Goal: Information Seeking & Learning: Learn about a topic

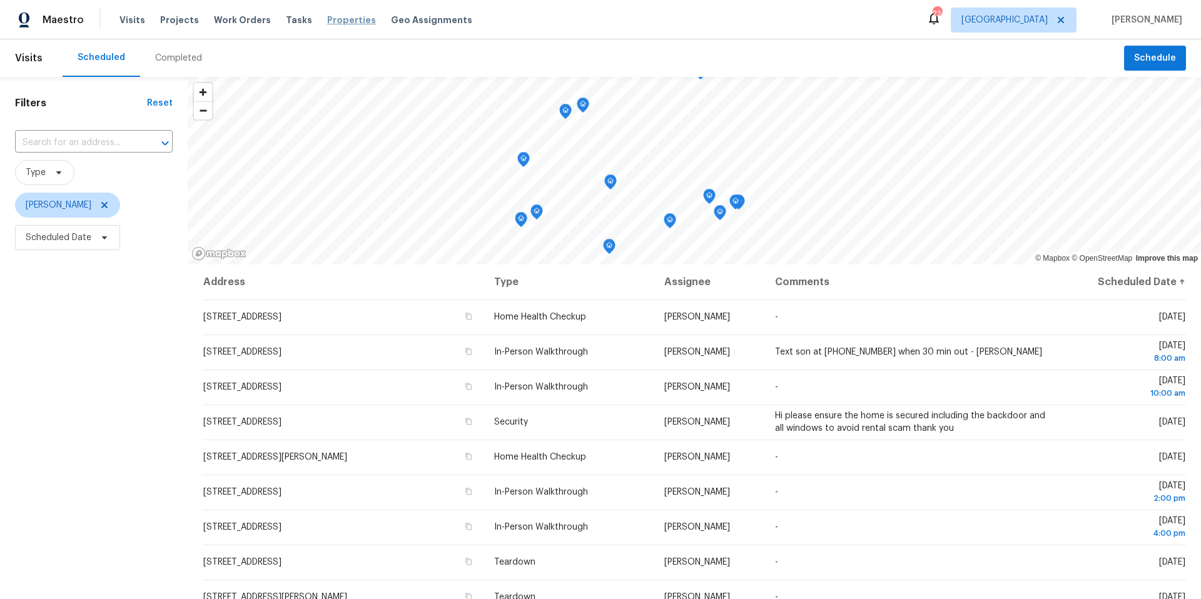
click at [328, 23] on span "Properties" at bounding box center [351, 20] width 49 height 13
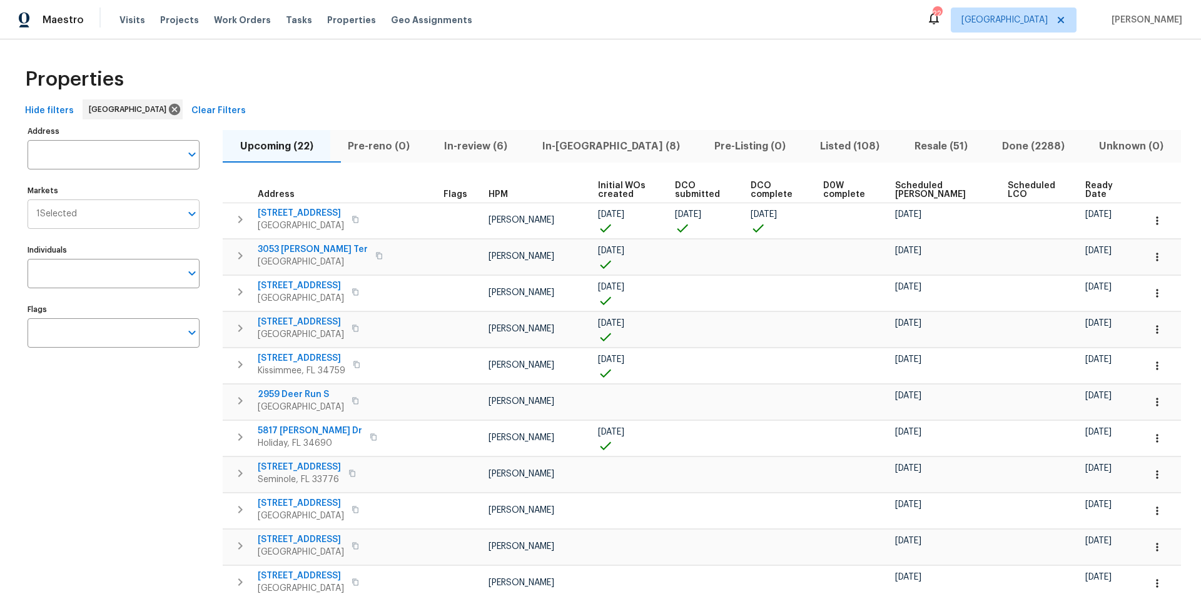
click at [190, 216] on icon "Open" at bounding box center [191, 213] width 15 height 15
click at [168, 111] on icon at bounding box center [175, 110] width 14 height 14
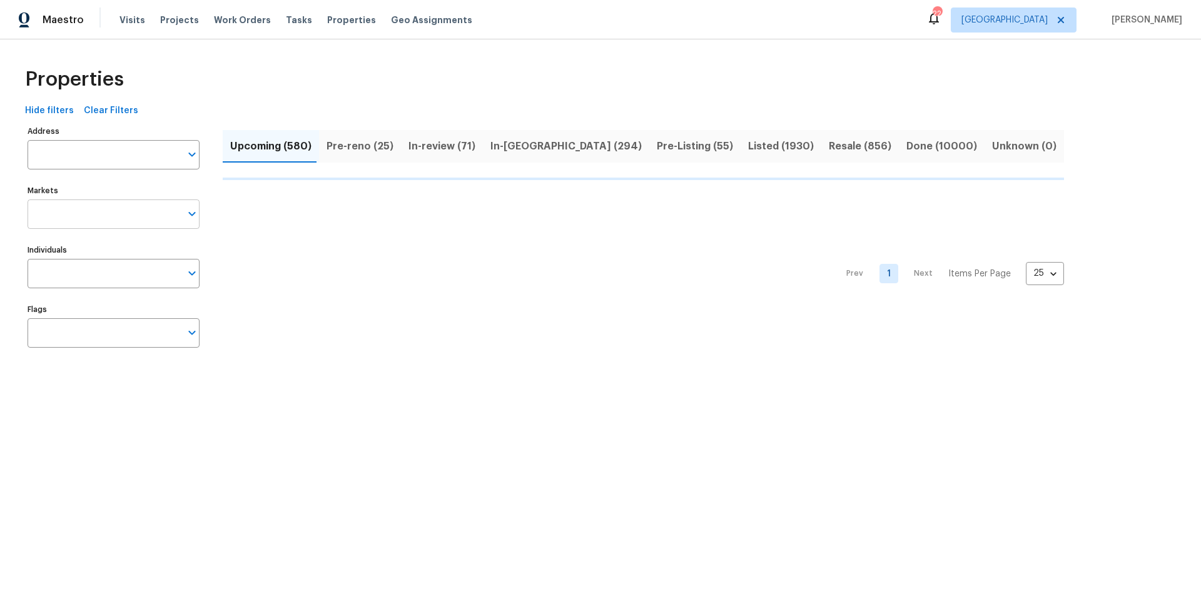
click at [128, 207] on input "Markets" at bounding box center [104, 213] width 153 height 29
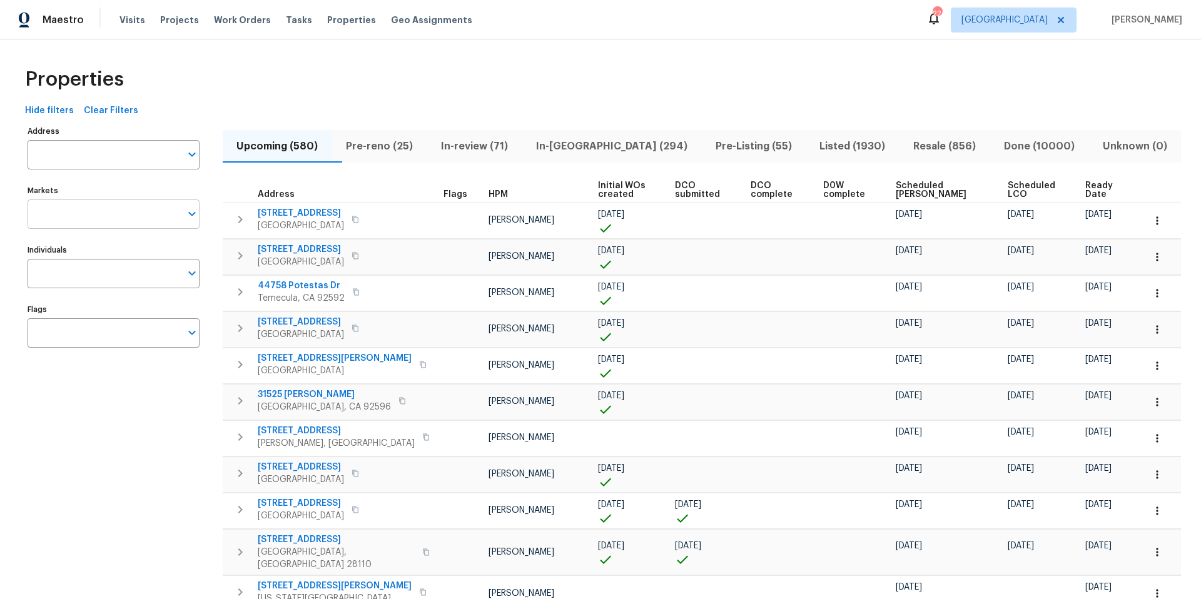
click at [129, 216] on input "Markets" at bounding box center [104, 213] width 153 height 29
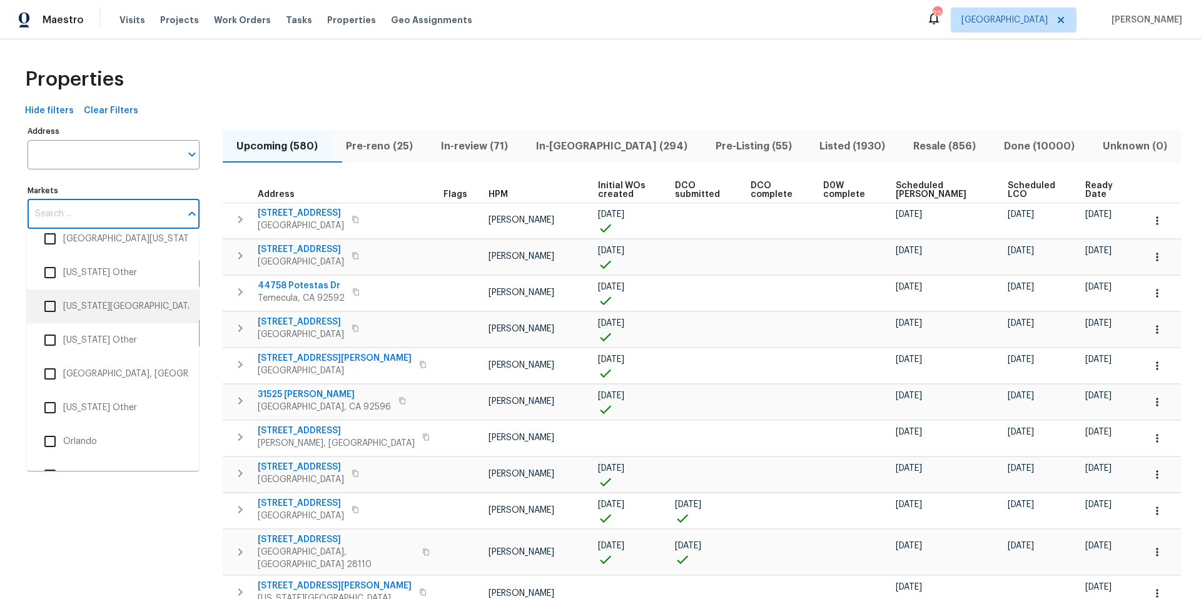
scroll to position [2931, 0]
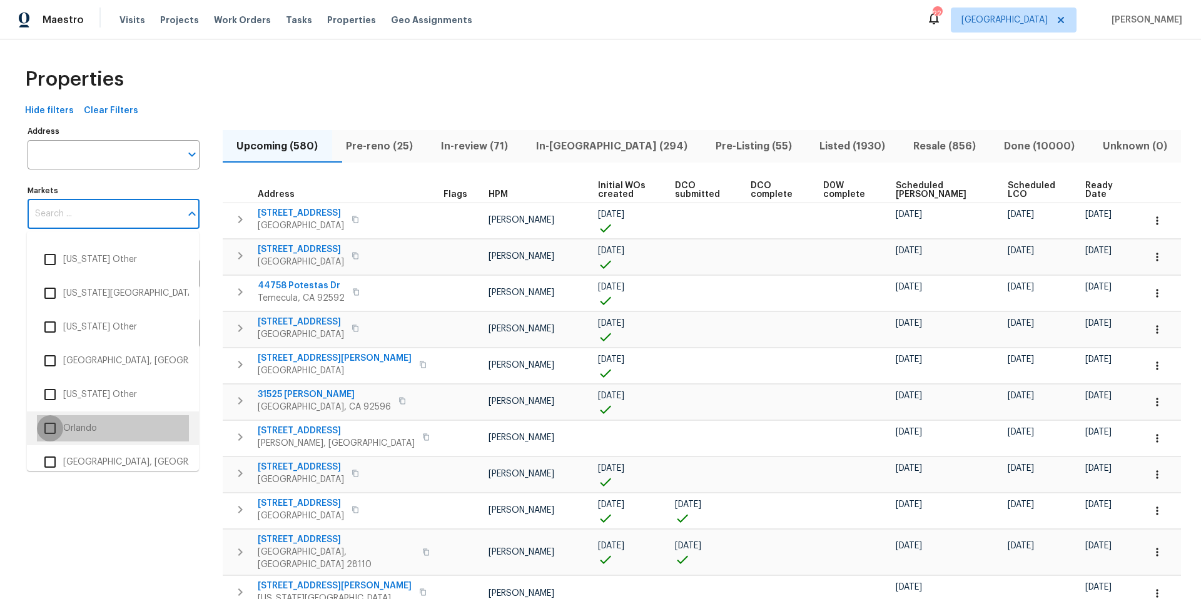
click at [55, 426] on input "checkbox" at bounding box center [50, 428] width 26 height 26
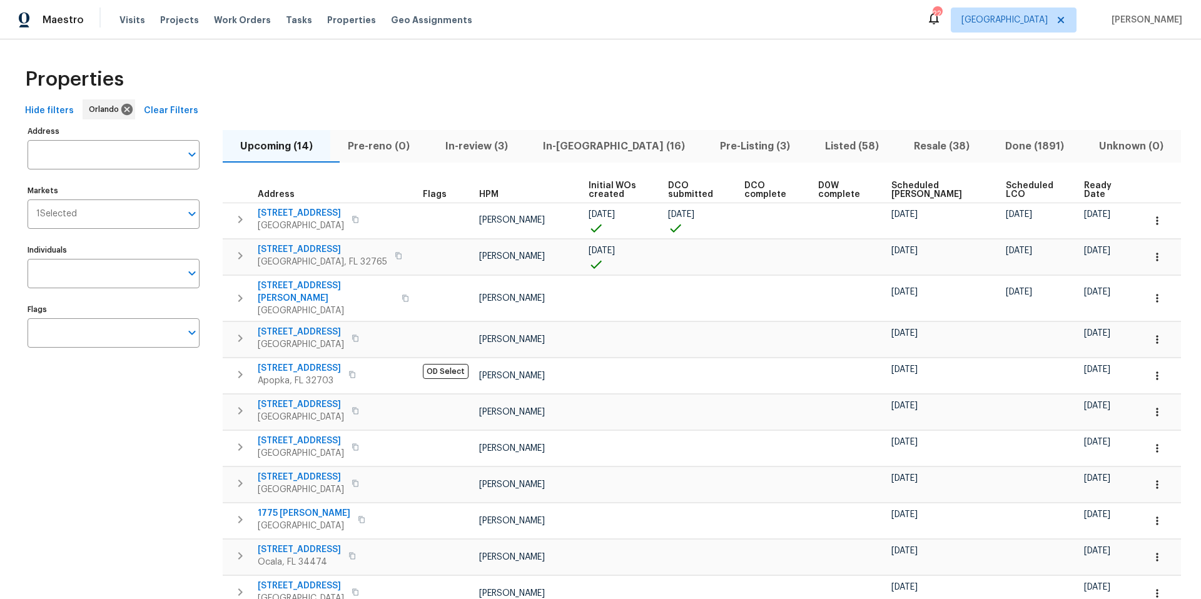
click at [610, 146] on span "In-[GEOGRAPHIC_DATA] (16)" at bounding box center [614, 147] width 162 height 18
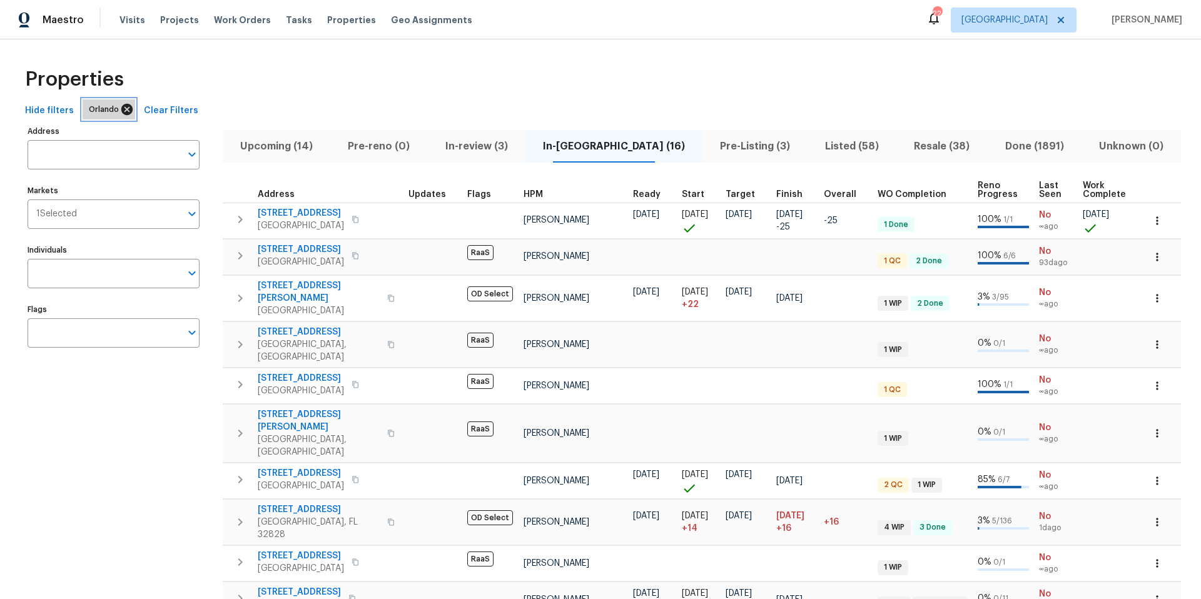
click at [126, 108] on icon at bounding box center [126, 109] width 11 height 11
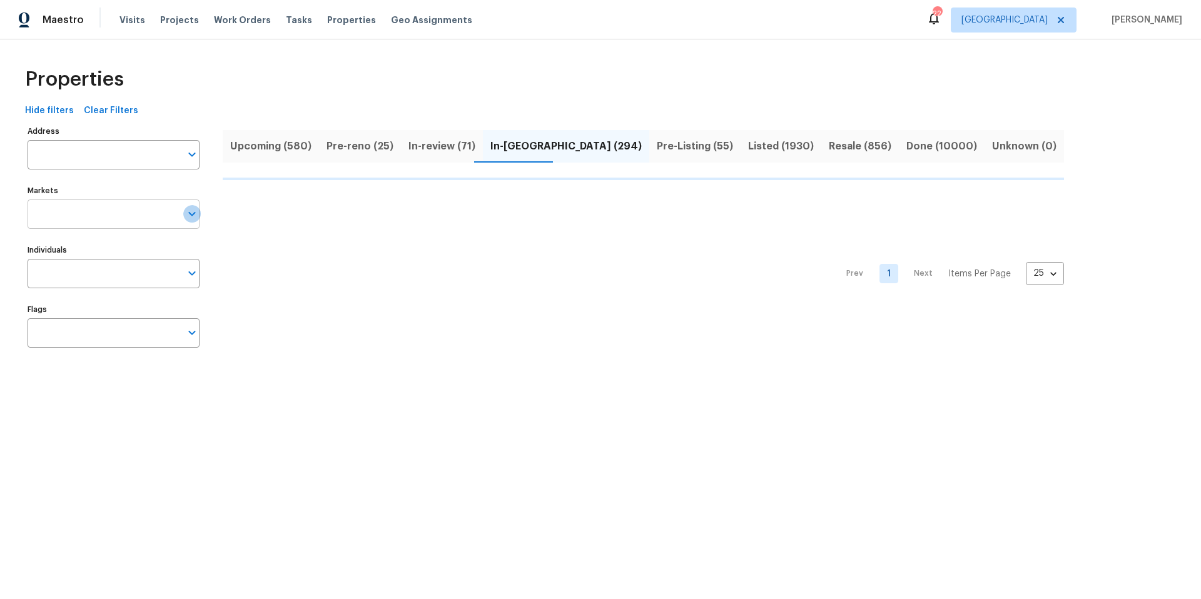
click at [191, 219] on icon "Open" at bounding box center [191, 213] width 15 height 15
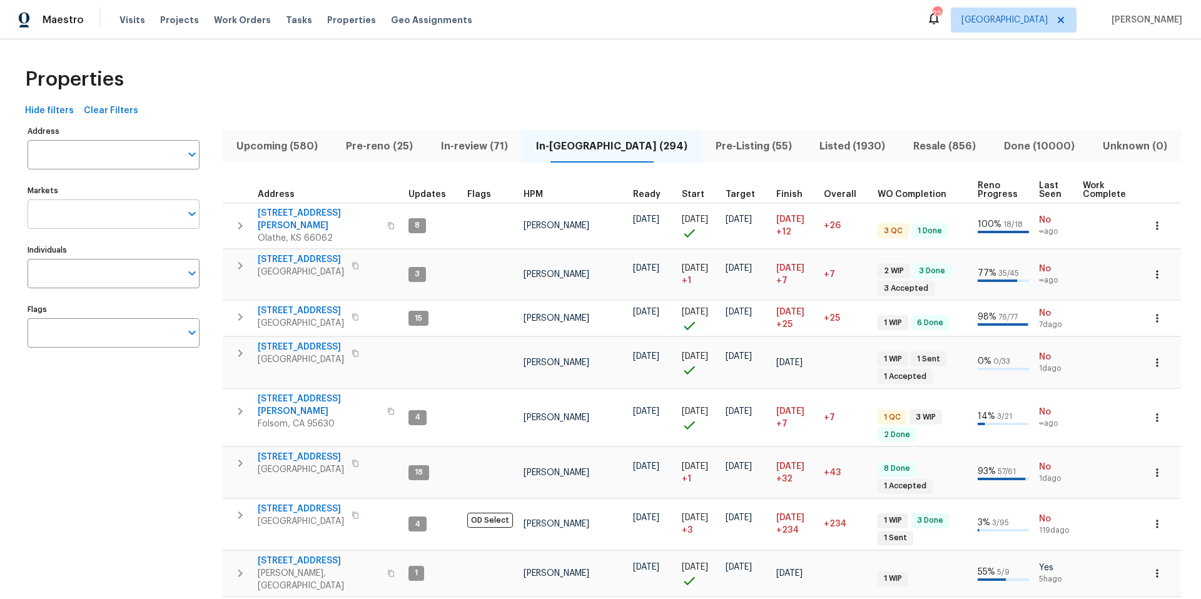
click at [160, 208] on input "Markets" at bounding box center [104, 213] width 153 height 29
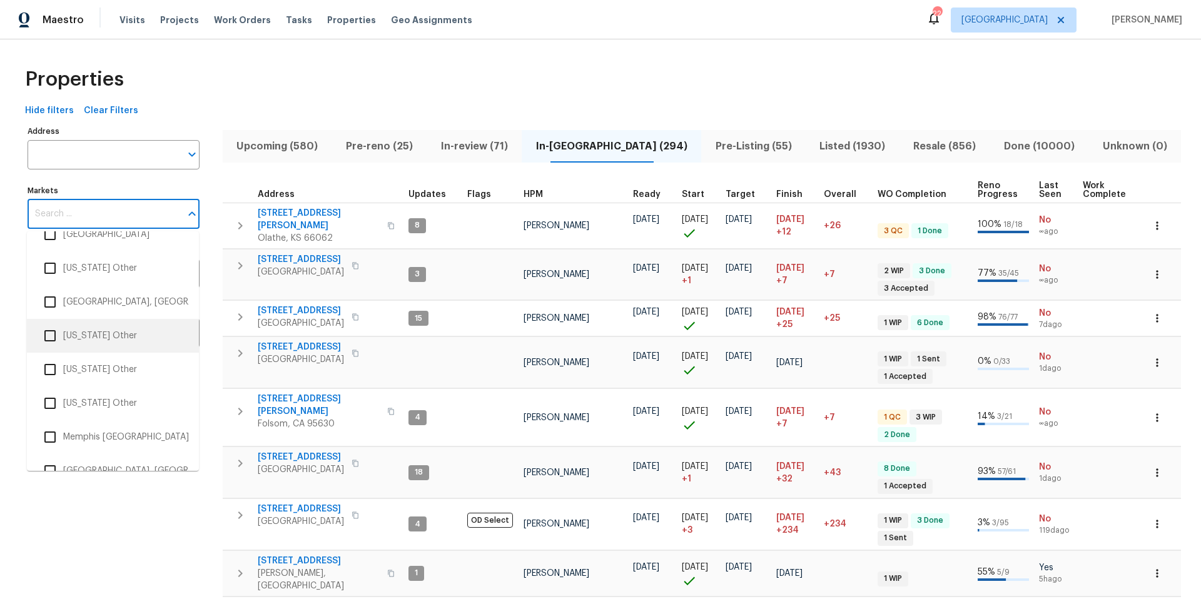
scroll to position [2023, 0]
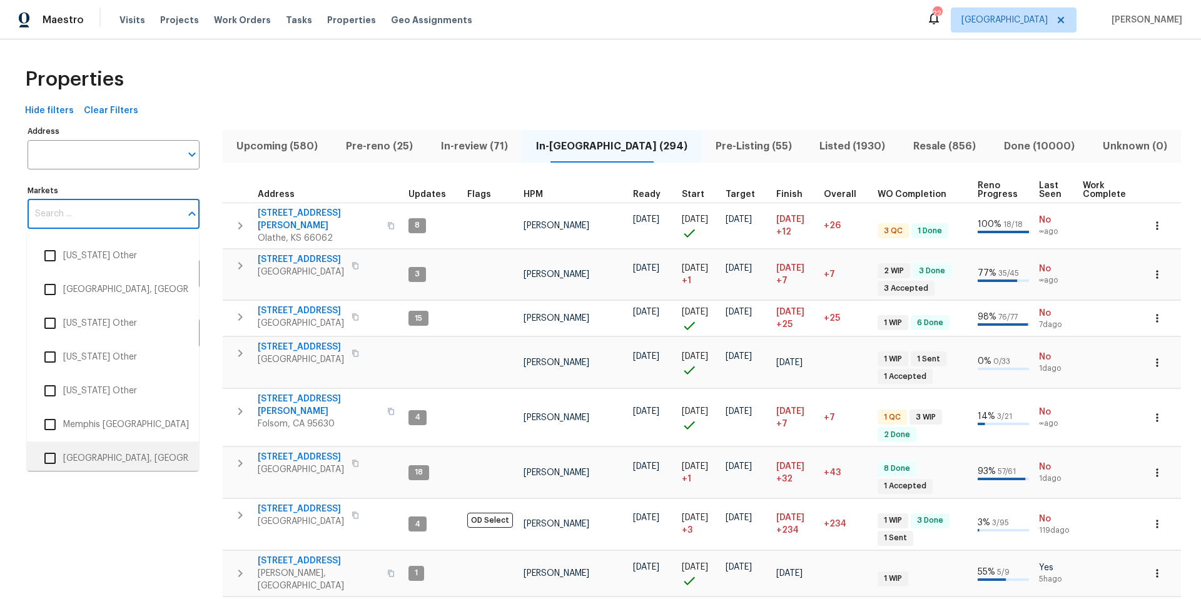
click at [53, 453] on input "checkbox" at bounding box center [50, 458] width 26 height 26
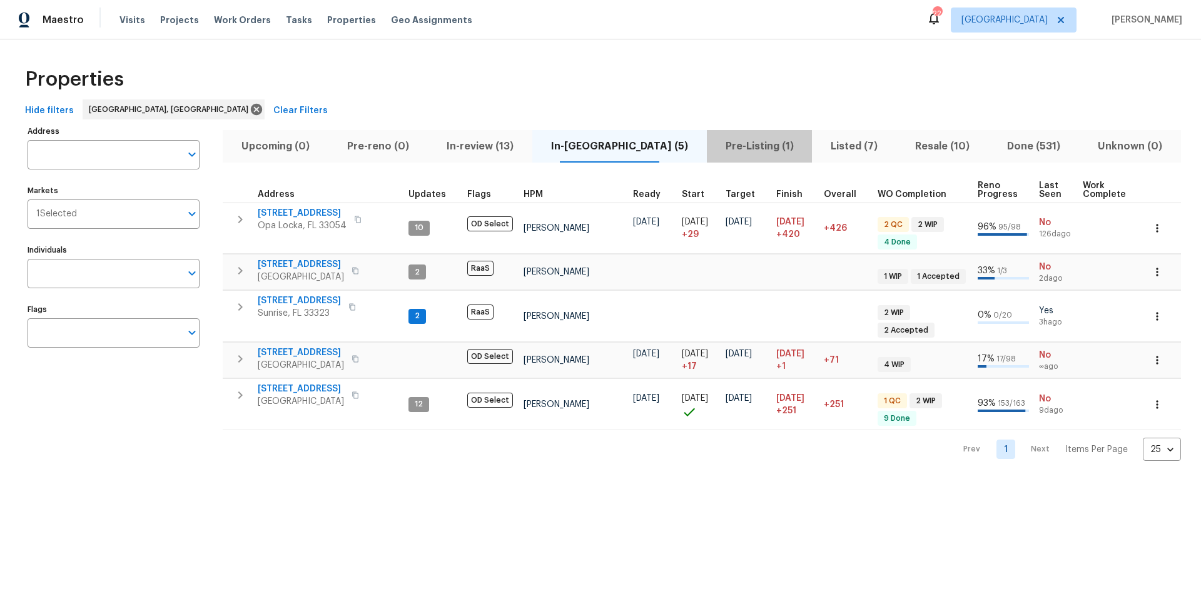
click at [714, 147] on span "Pre-Listing (1)" at bounding box center [759, 147] width 91 height 18
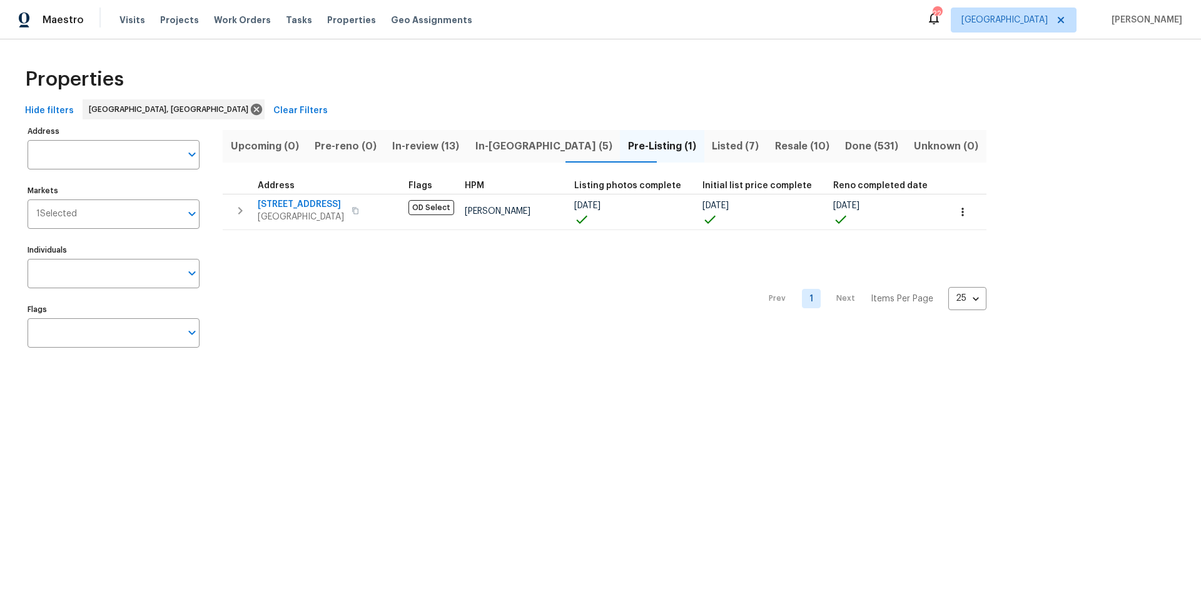
click at [774, 144] on span "Resale (10)" at bounding box center [801, 147] width 55 height 18
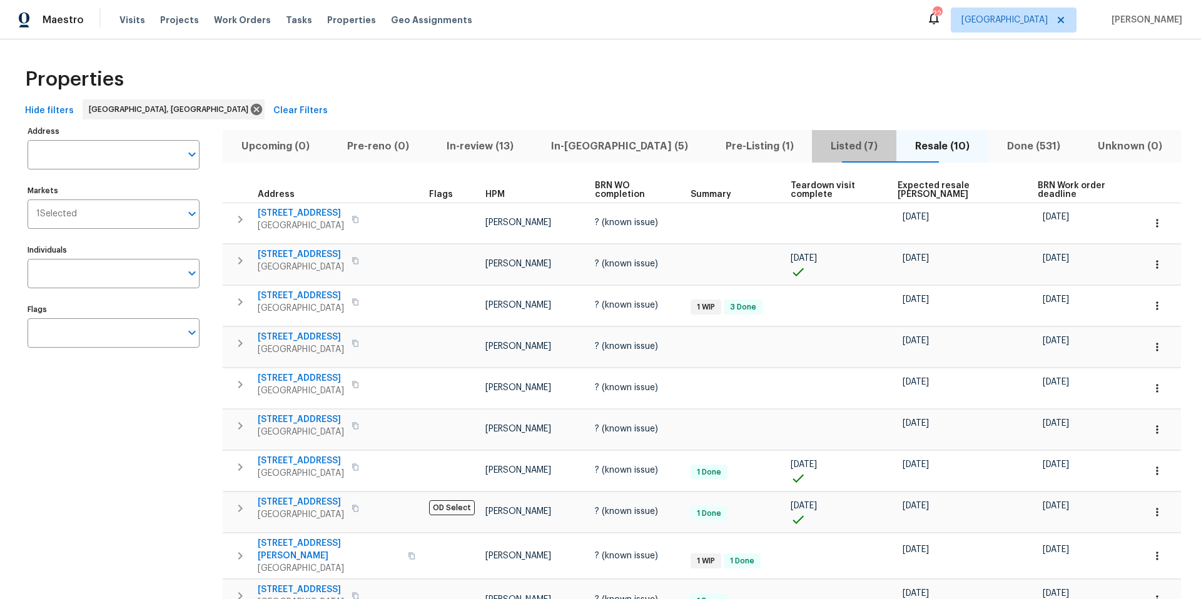
click at [820, 149] on span "Listed (7)" at bounding box center [853, 147] width 69 height 18
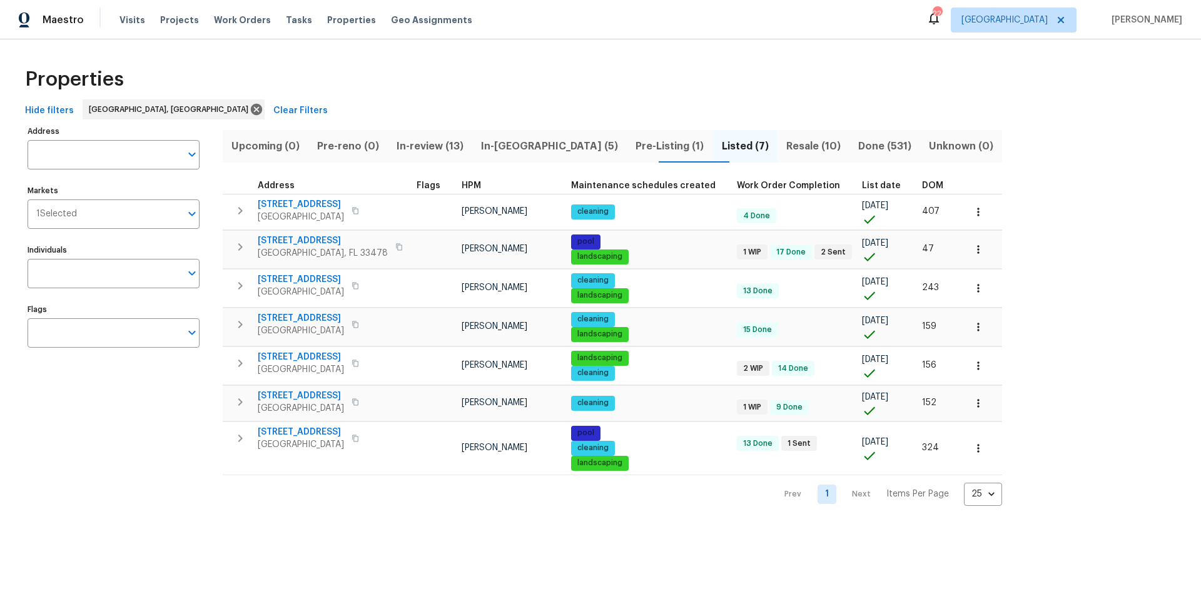
click at [922, 185] on span "DOM" at bounding box center [932, 185] width 21 height 9
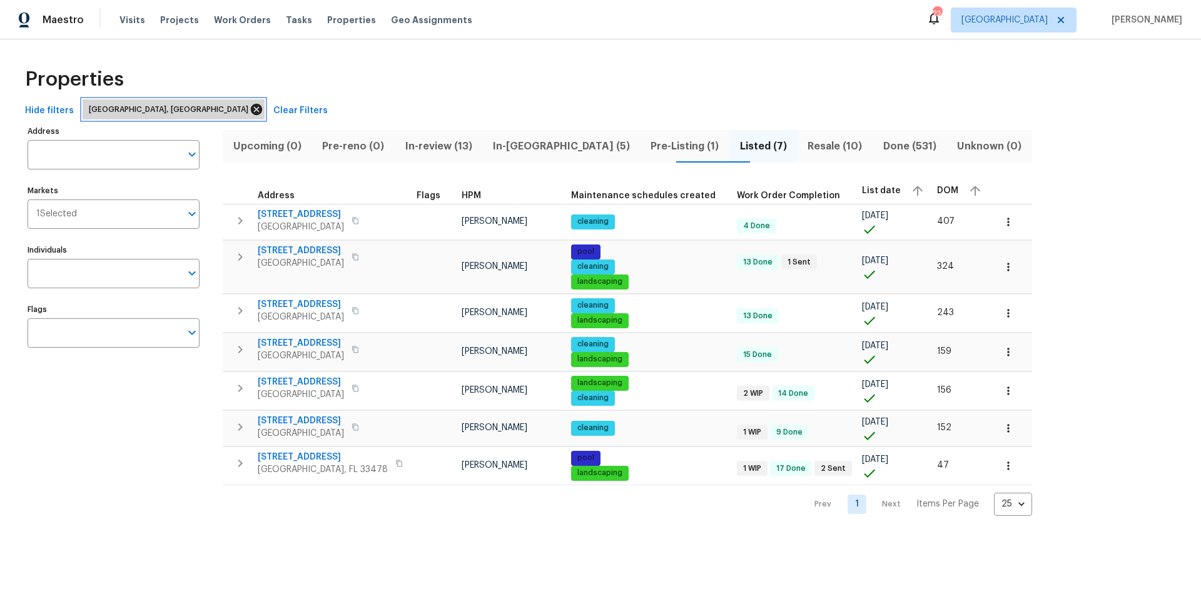
click at [249, 111] on icon at bounding box center [256, 110] width 14 height 14
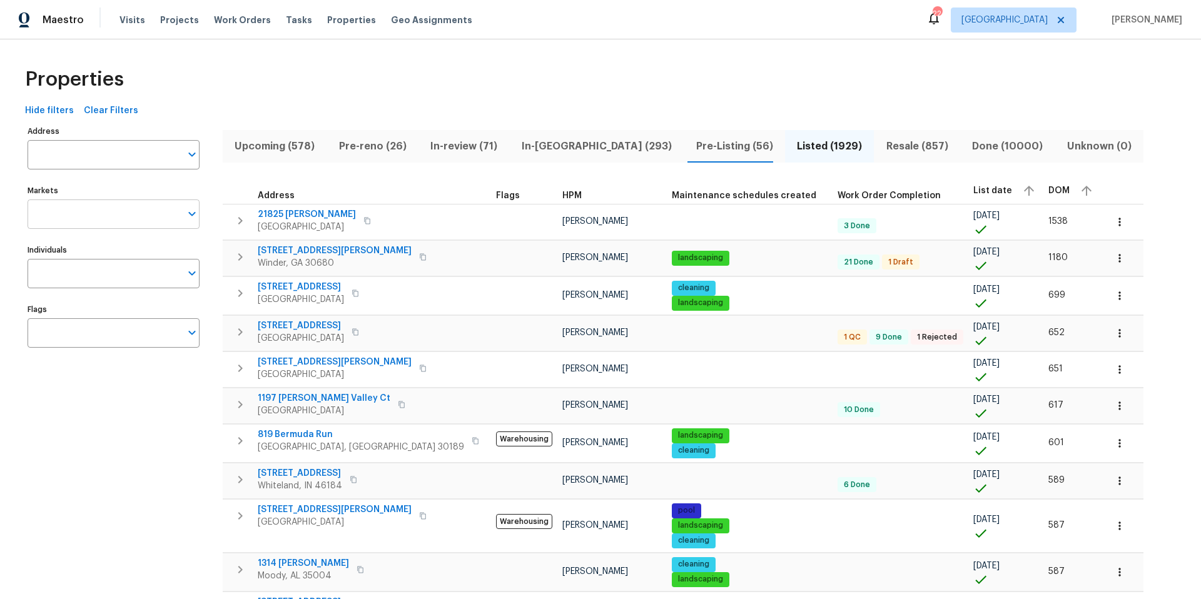
click at [185, 214] on icon "Open" at bounding box center [191, 213] width 15 height 15
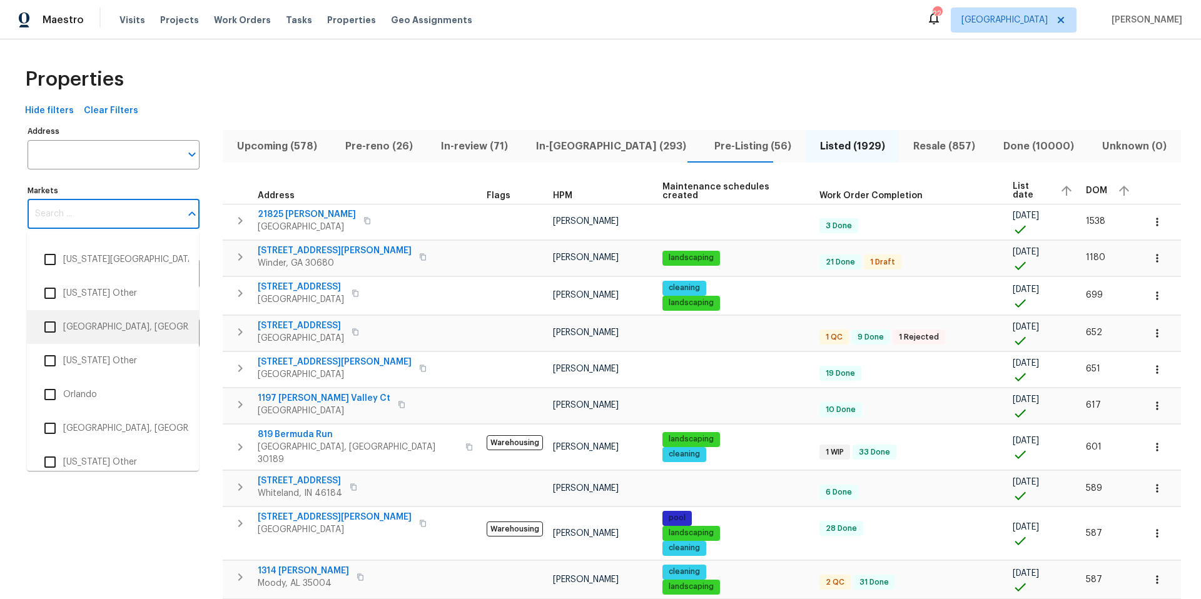
scroll to position [2965, 0]
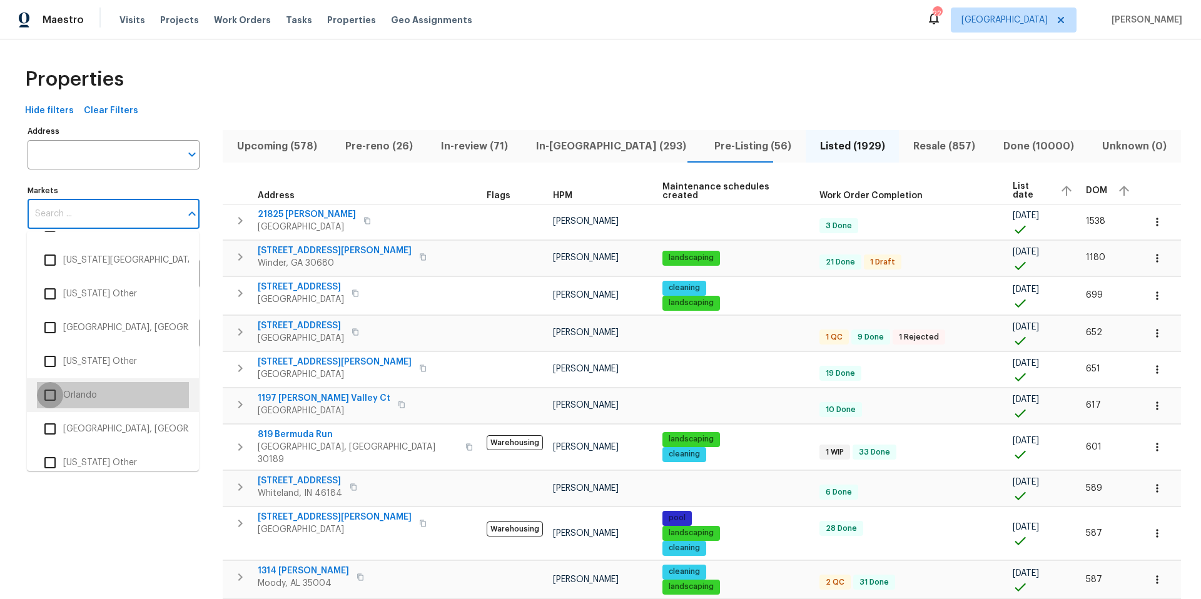
click at [53, 396] on input "checkbox" at bounding box center [50, 395] width 26 height 26
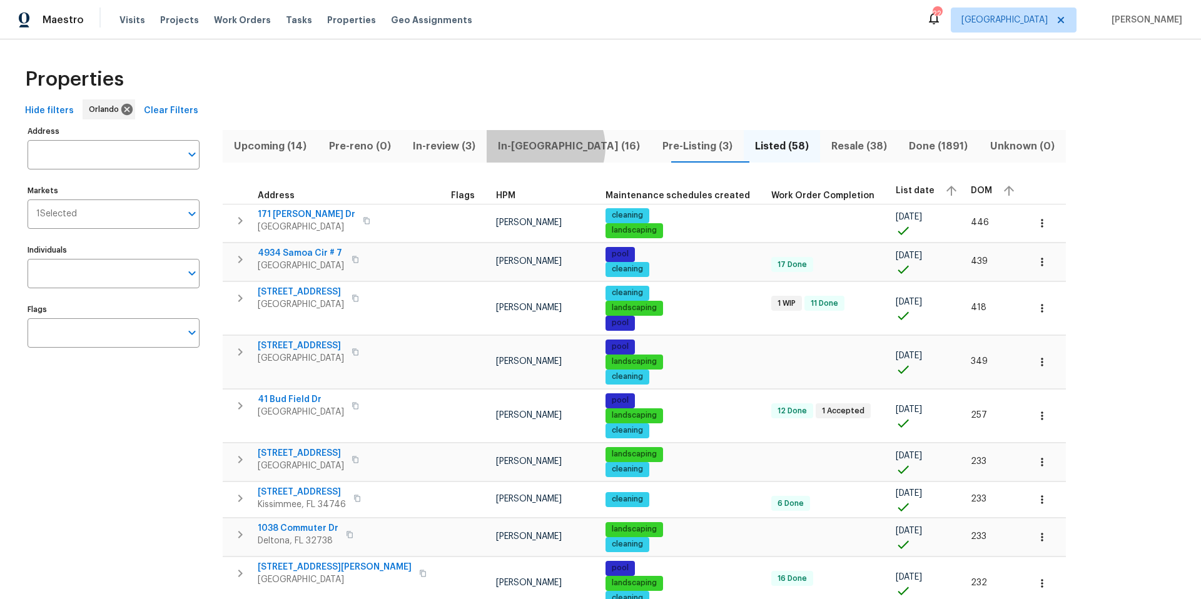
click at [551, 147] on span "In-[GEOGRAPHIC_DATA] (16)" at bounding box center [568, 147] width 149 height 18
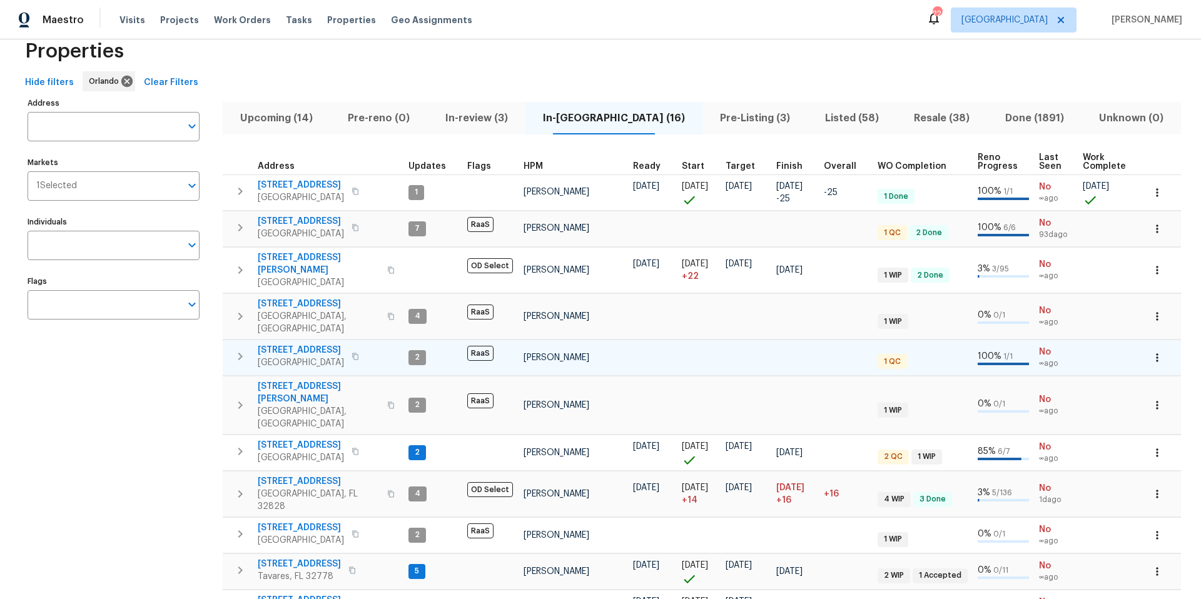
scroll to position [29, 0]
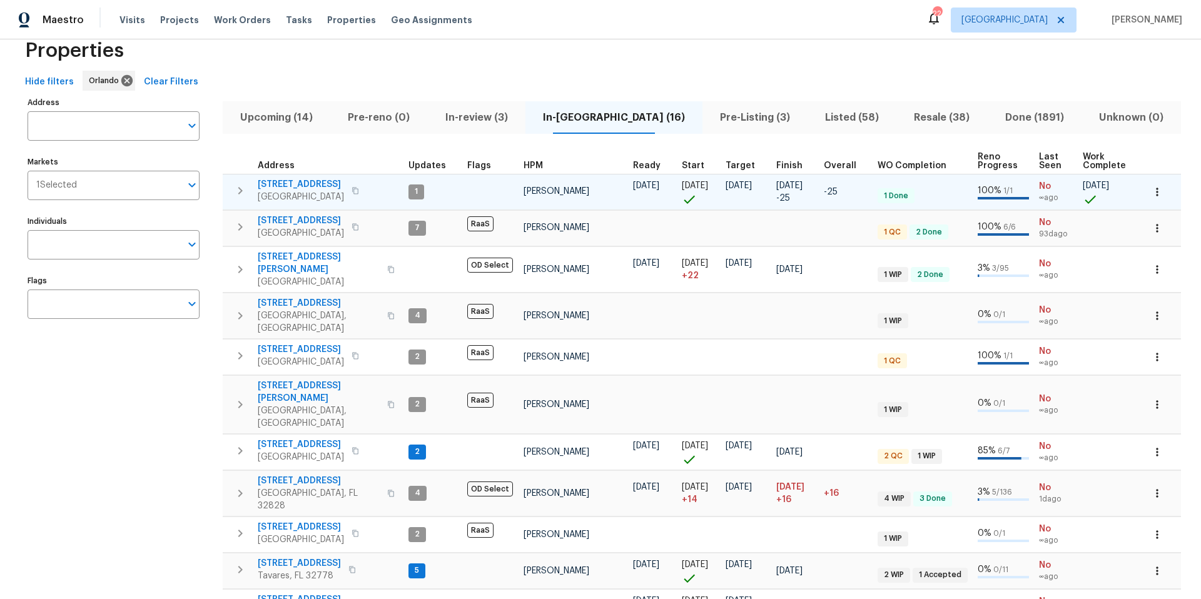
click at [241, 193] on icon "button" at bounding box center [240, 190] width 15 height 15
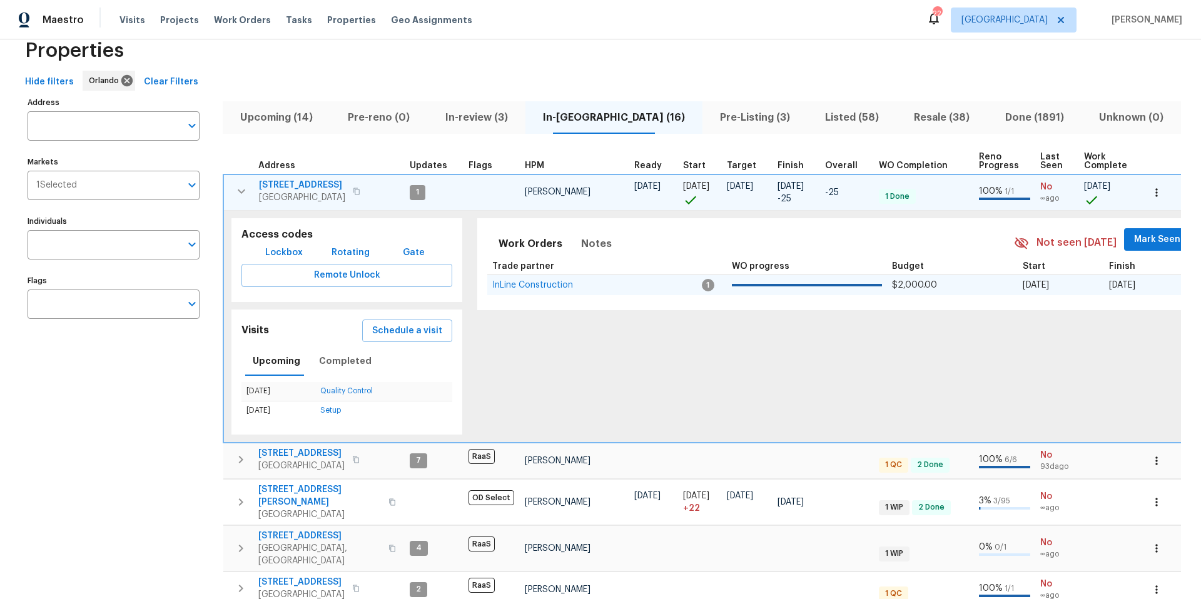
click at [546, 279] on td "InLine Construction" at bounding box center [594, 285] width 215 height 21
click at [553, 286] on span "InLine Construction" at bounding box center [532, 285] width 81 height 9
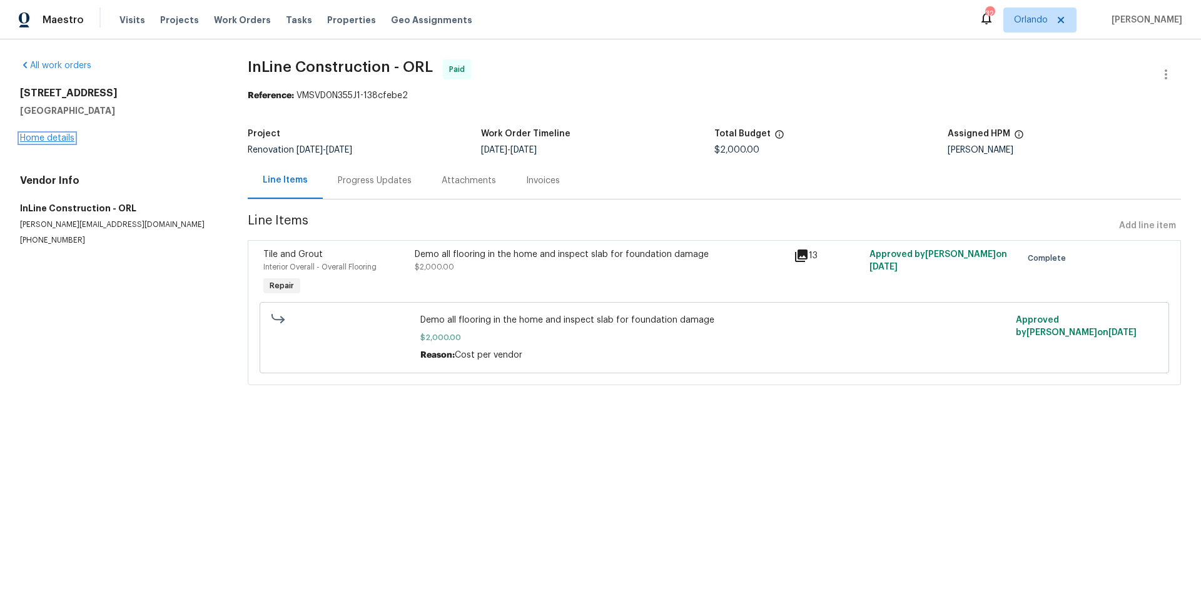
click at [49, 137] on link "Home details" at bounding box center [47, 138] width 54 height 9
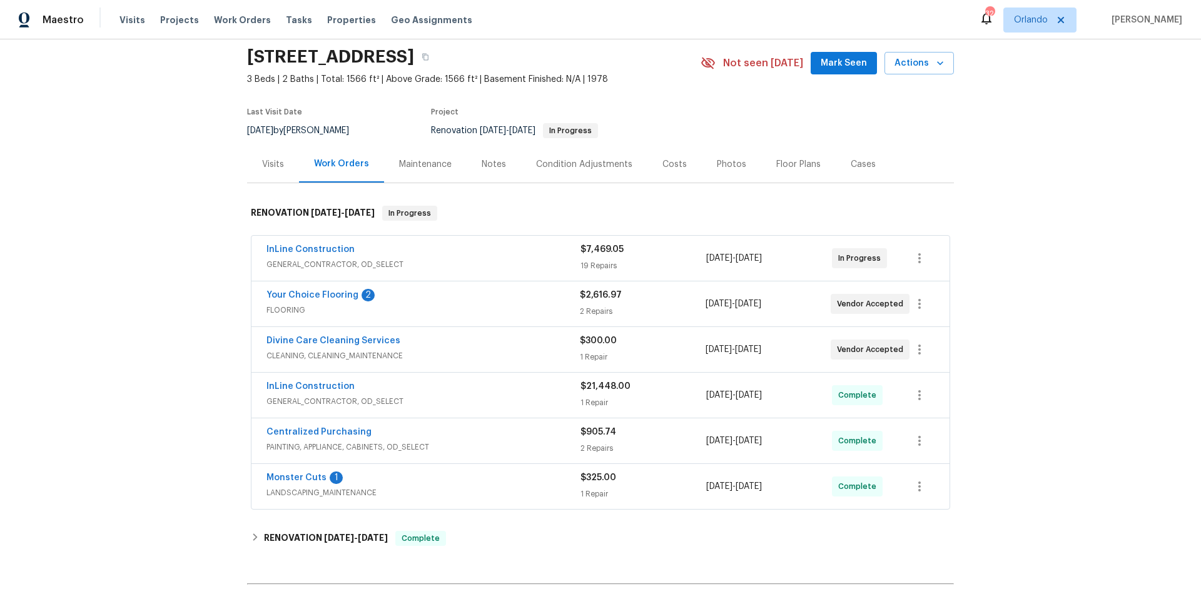
scroll to position [51, 0]
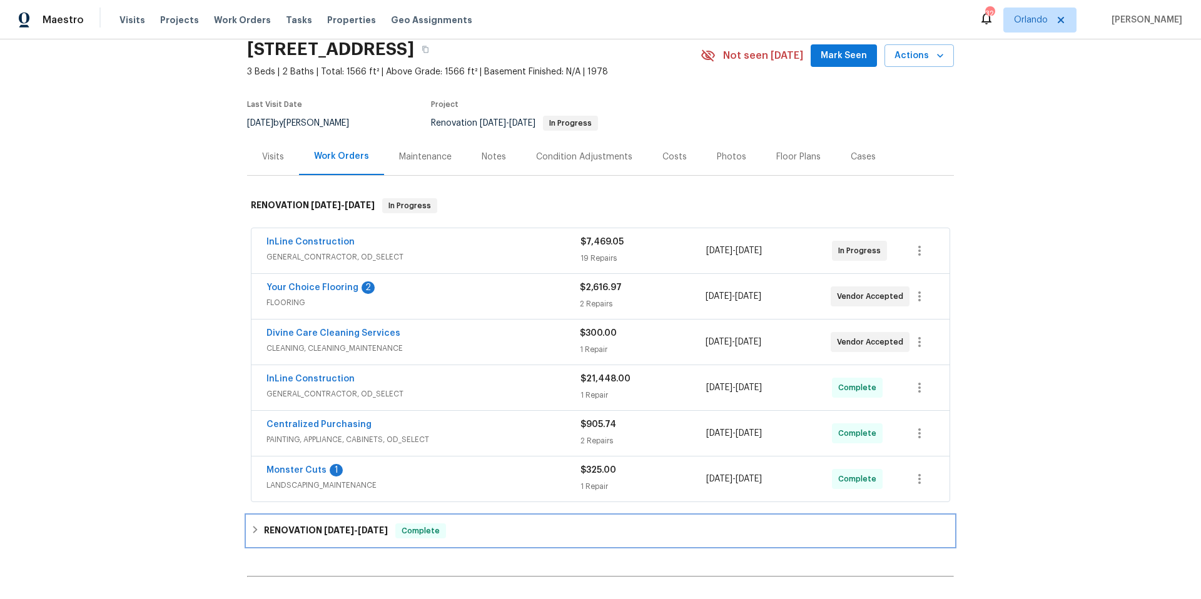
click at [309, 527] on h6 "RENOVATION 7/23/25 - 8/29/25" at bounding box center [326, 530] width 124 height 15
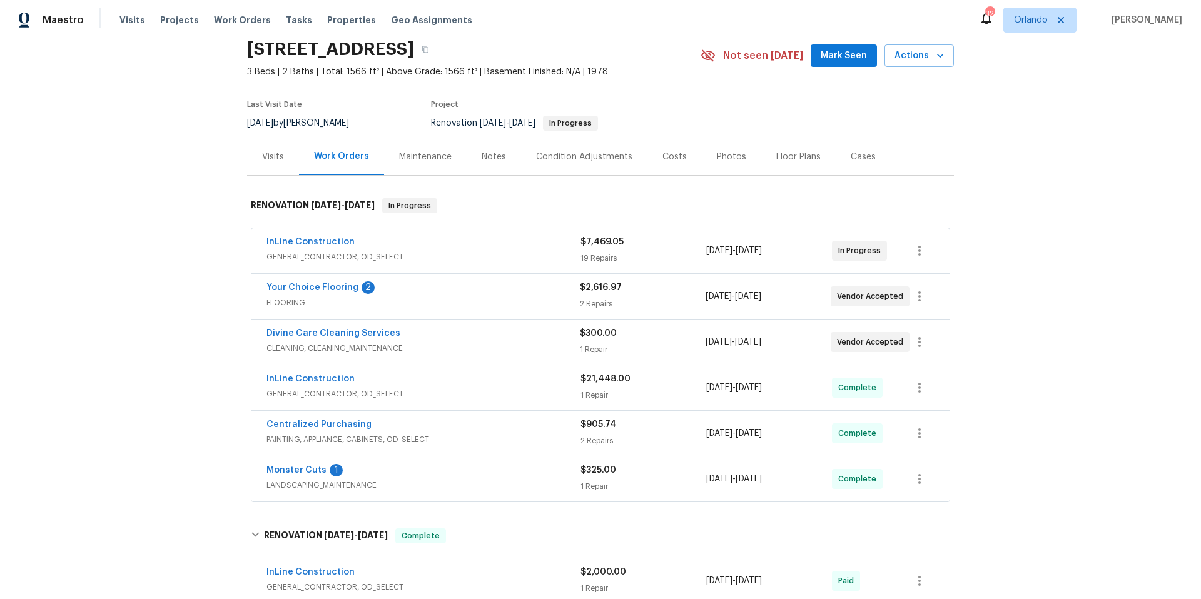
click at [443, 479] on span "LANDSCAPING_MAINTENANCE" at bounding box center [423, 485] width 314 height 13
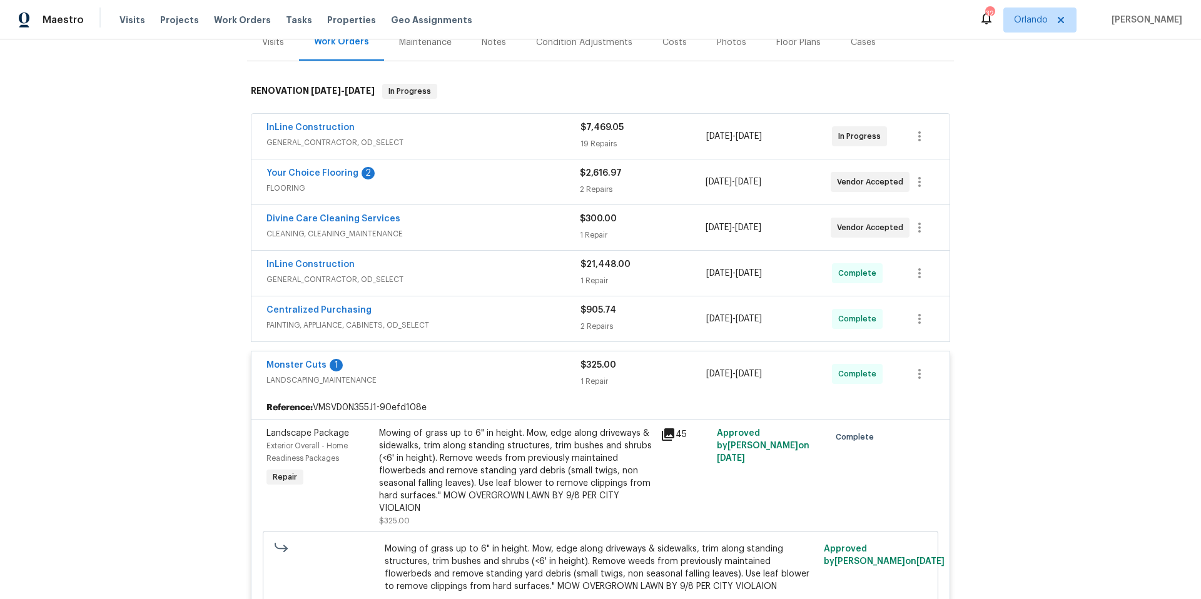
scroll to position [173, 0]
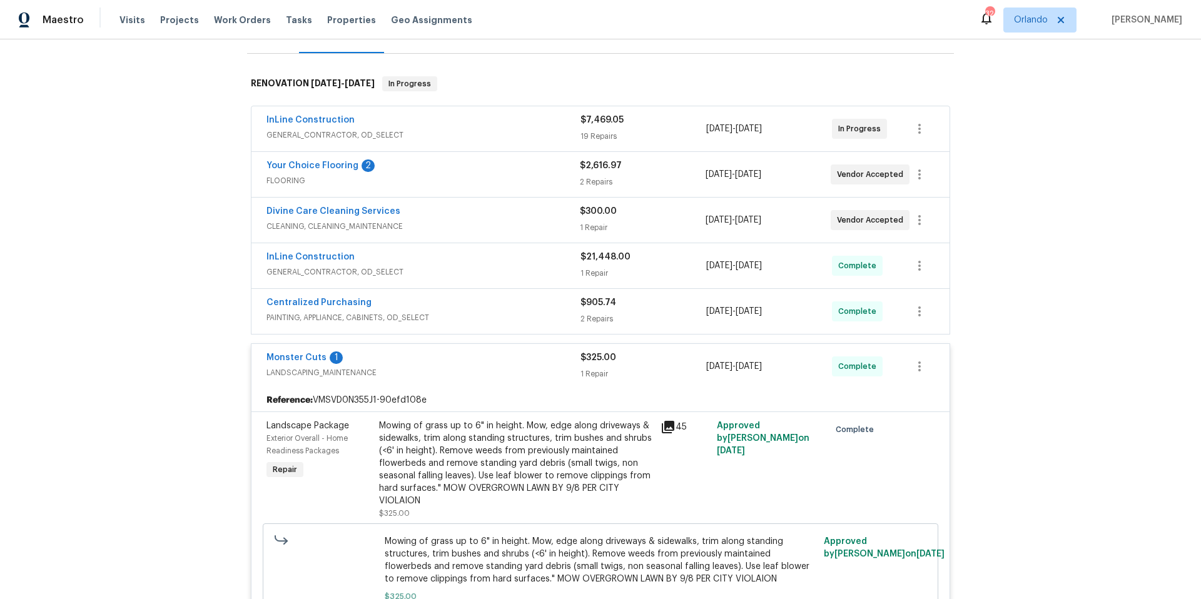
click at [670, 428] on icon at bounding box center [667, 427] width 15 height 15
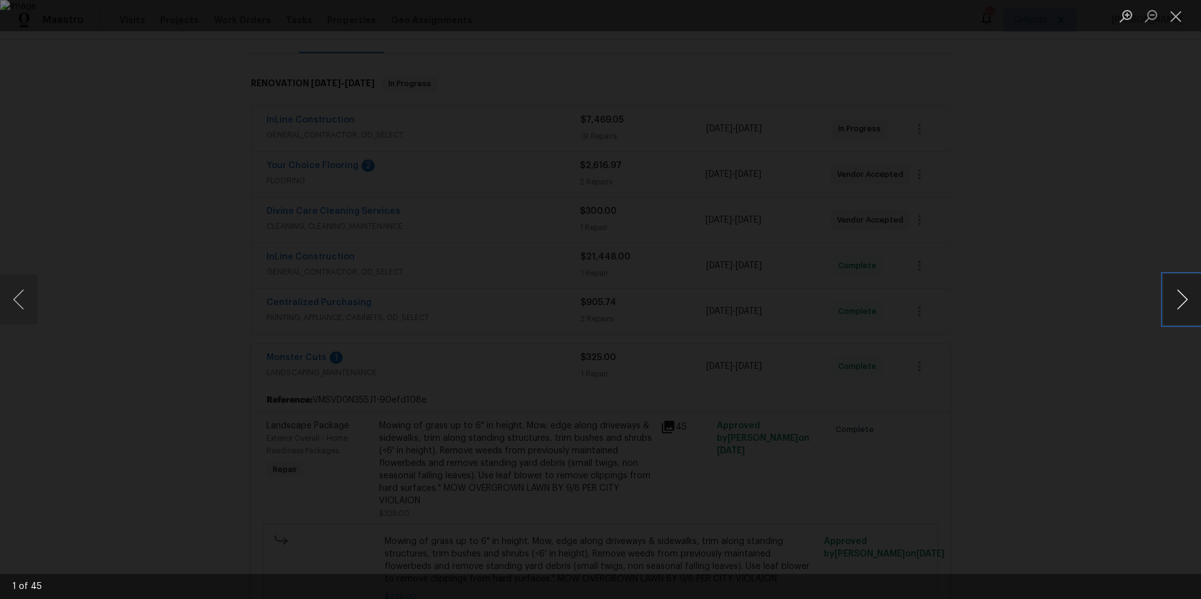
click at [1186, 303] on button "Next image" at bounding box center [1182, 300] width 38 height 50
click at [1046, 256] on div "Lightbox" at bounding box center [600, 299] width 1201 height 599
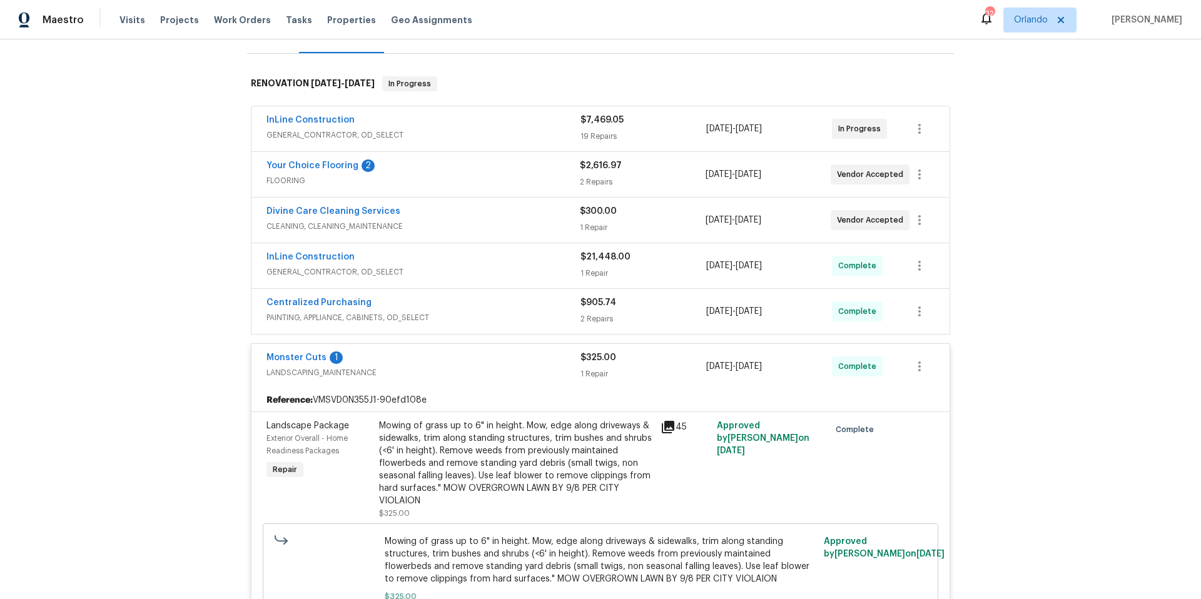
click at [519, 126] on div "InLine Construction" at bounding box center [423, 121] width 314 height 15
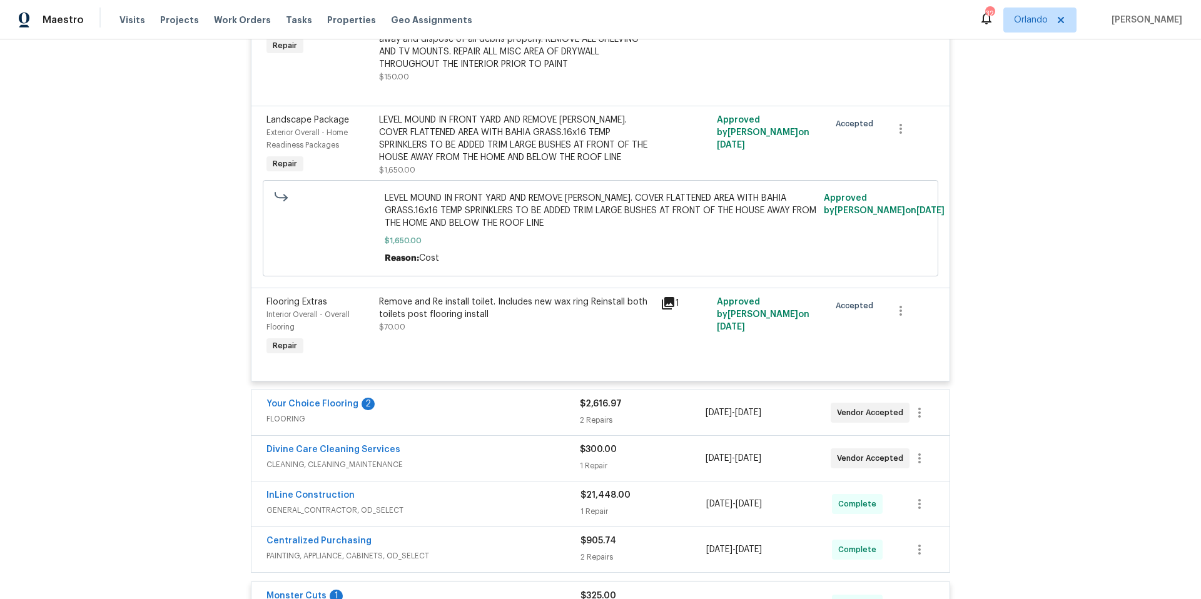
scroll to position [2249, 0]
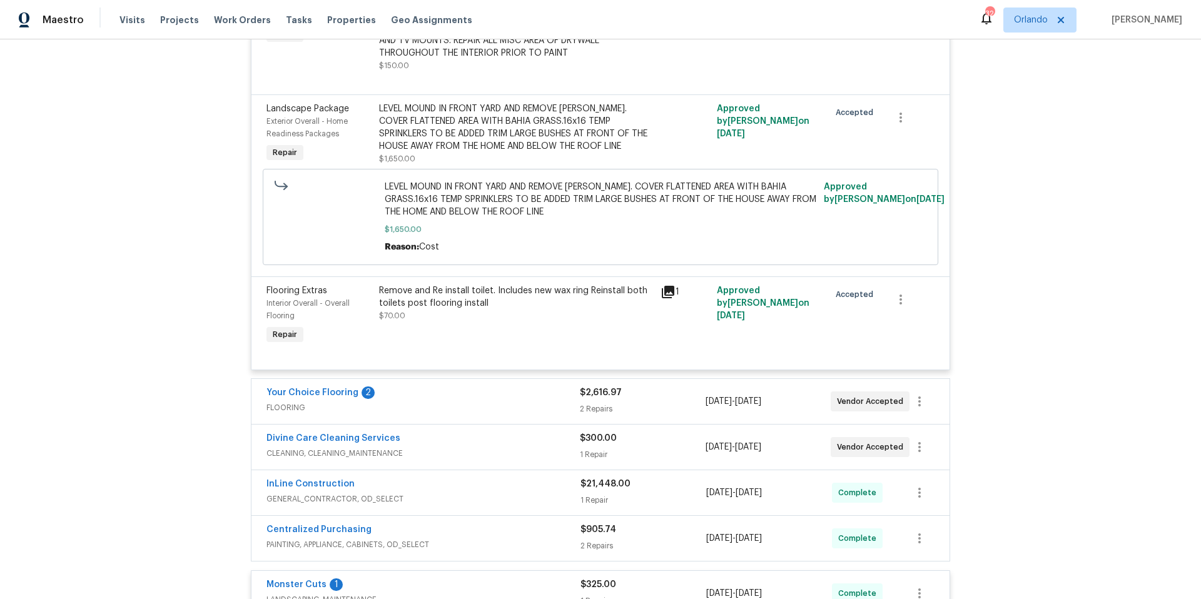
click at [526, 395] on div "Your Choice Flooring 2" at bounding box center [422, 393] width 313 height 15
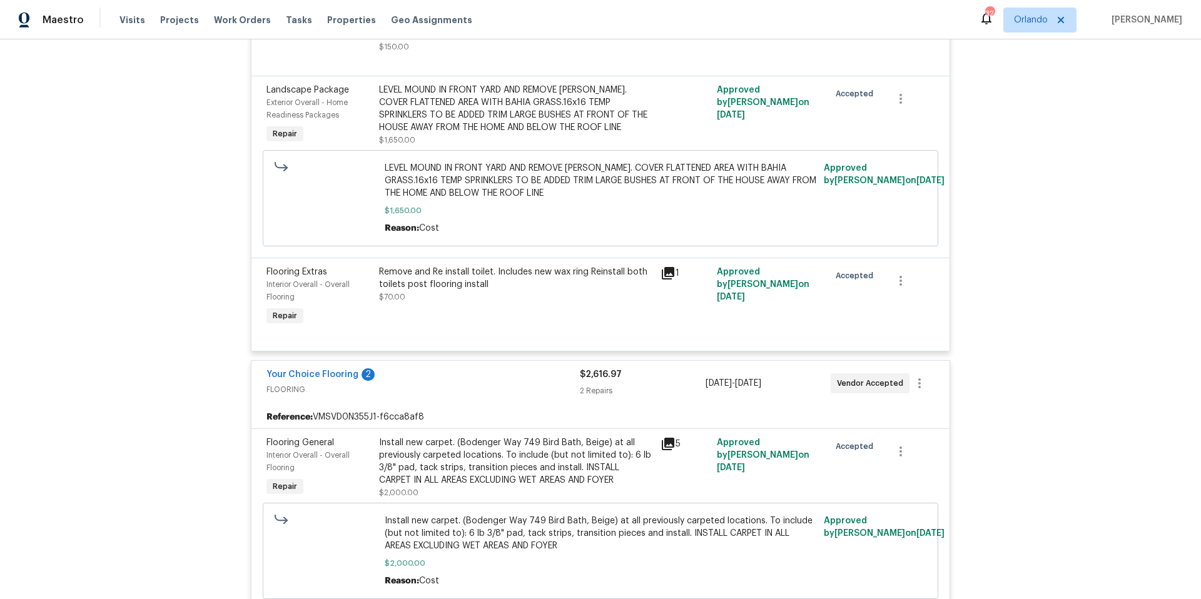
scroll to position [2267, 0]
click at [480, 390] on span "FLOORING" at bounding box center [422, 390] width 313 height 13
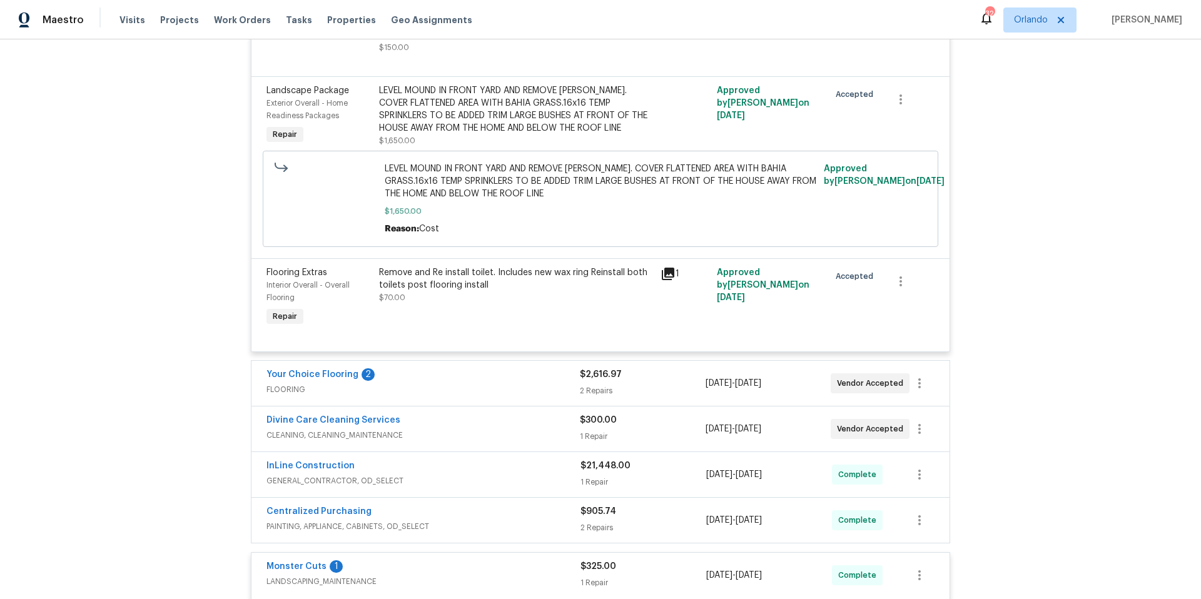
click at [489, 565] on div "Monster Cuts 1" at bounding box center [423, 567] width 314 height 15
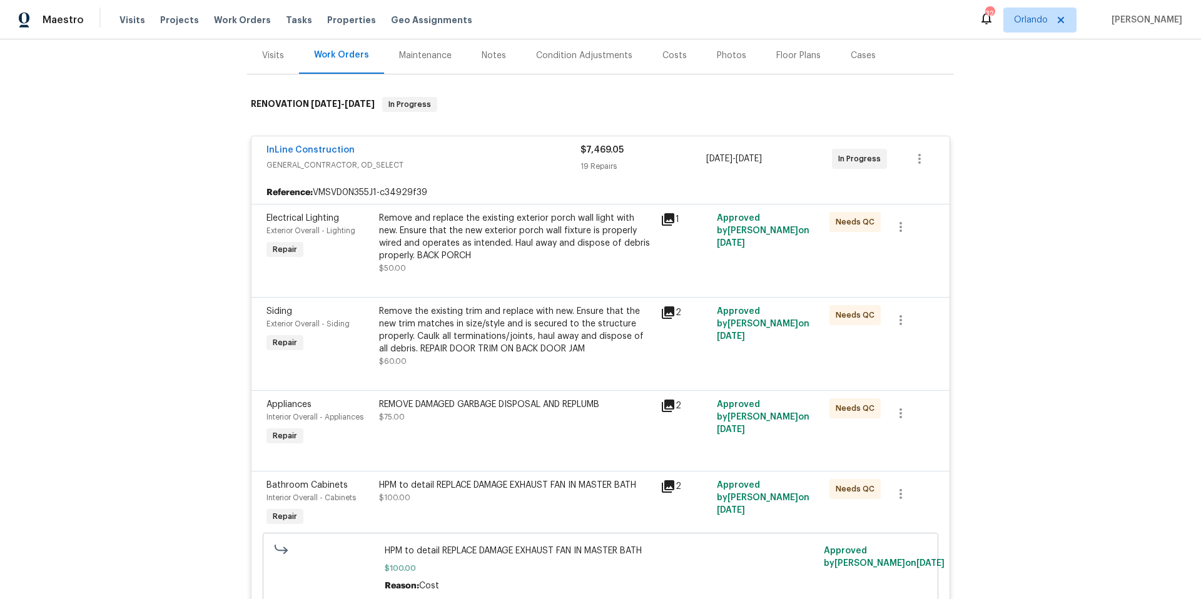
scroll to position [0, 0]
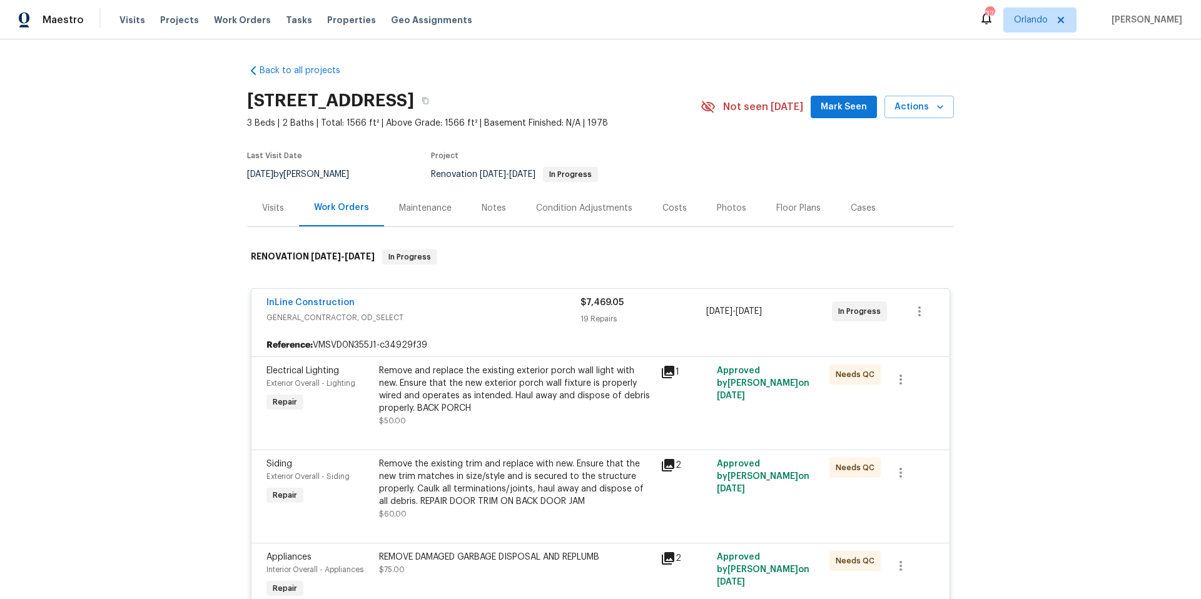
click at [481, 405] on div "Remove and replace the existing exterior porch wall light with new. Ensure that…" at bounding box center [516, 390] width 274 height 50
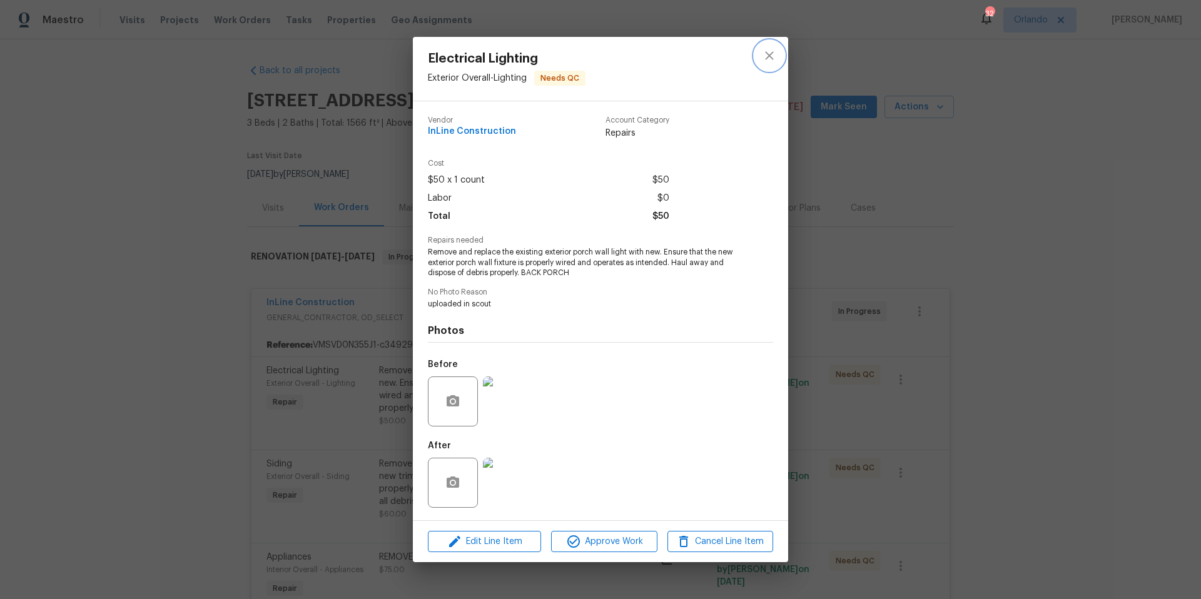
click at [773, 60] on icon "close" at bounding box center [769, 55] width 15 height 15
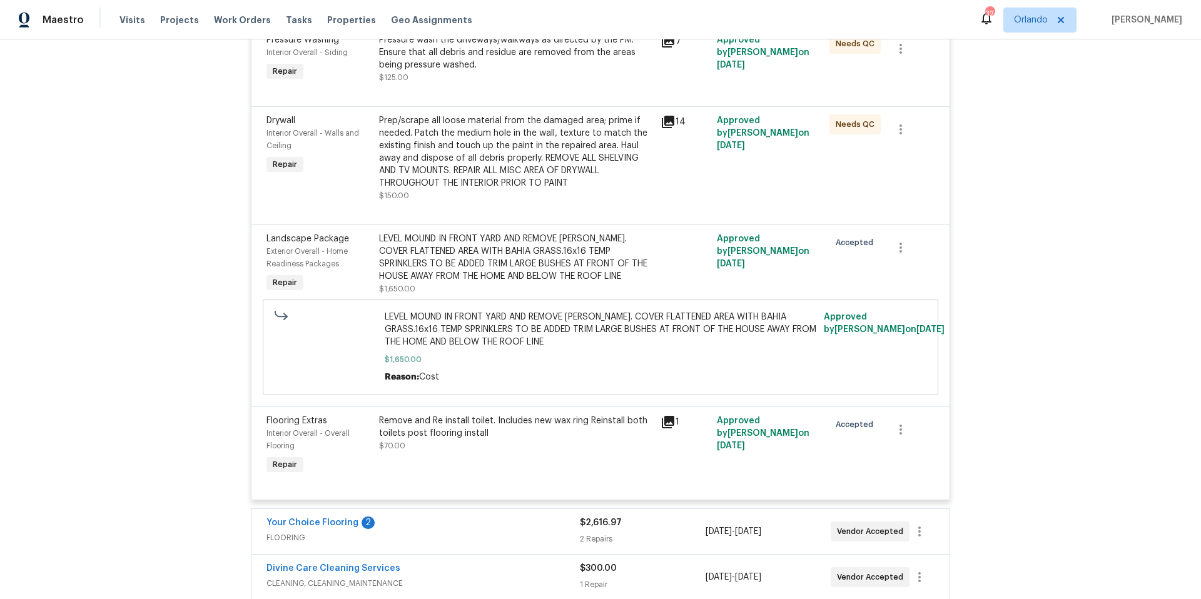
scroll to position [2118, 0]
click at [548, 270] on div "LEVEL MOUND IN FRONT YARD AND REMOVE STUMP. COVER FLATTENED AREA WITH BAHIA GRA…" at bounding box center [516, 258] width 274 height 50
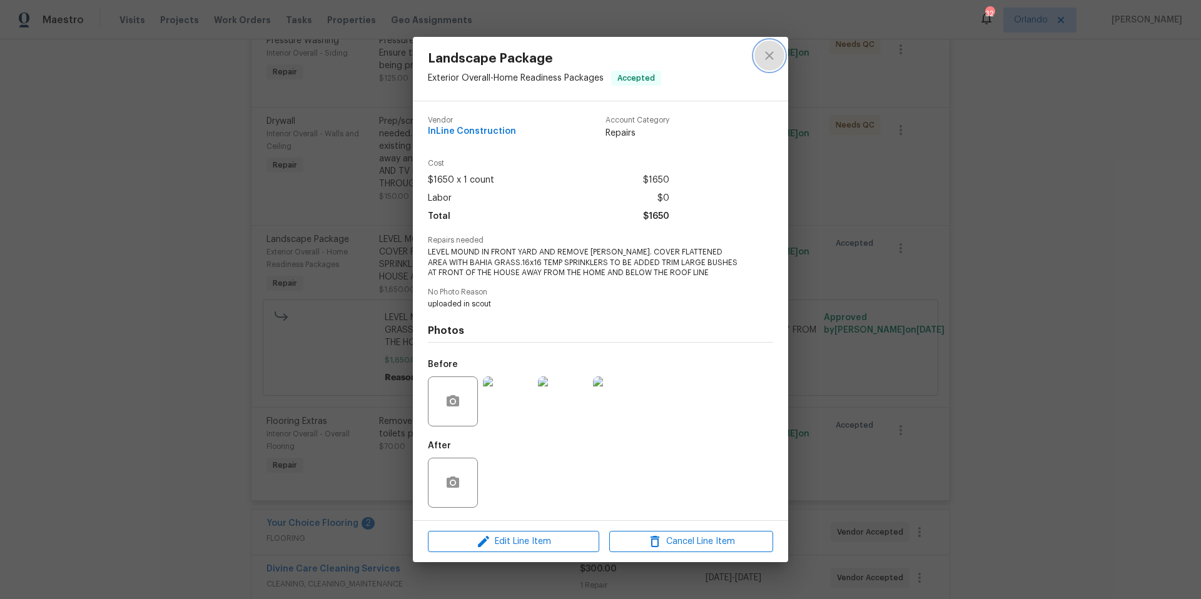
click at [769, 57] on icon "close" at bounding box center [769, 55] width 15 height 15
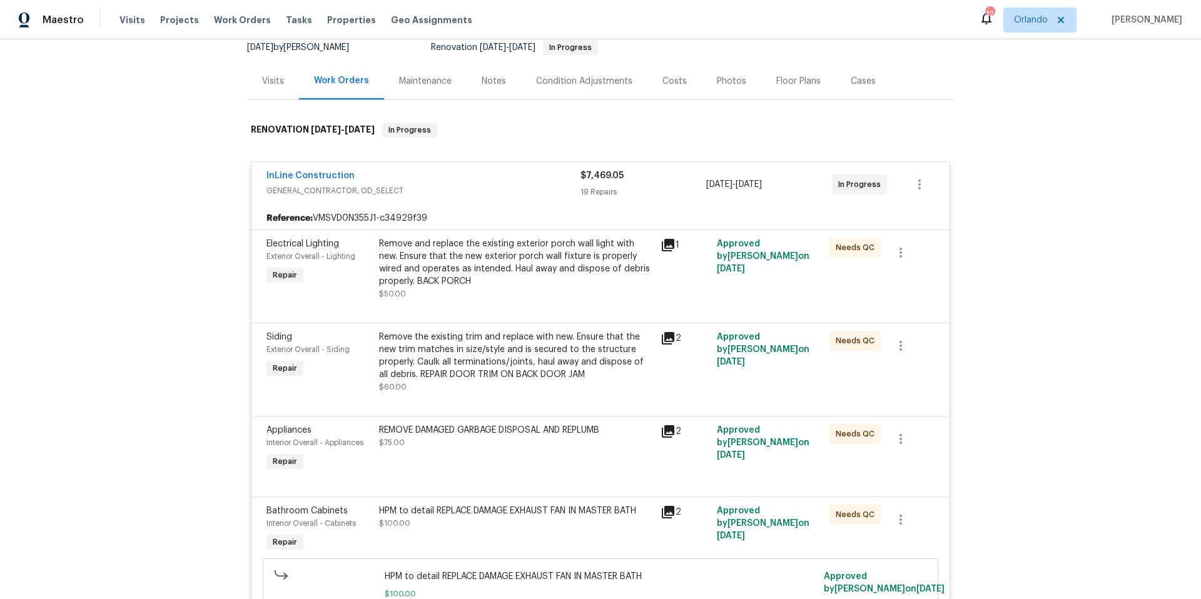
scroll to position [0, 0]
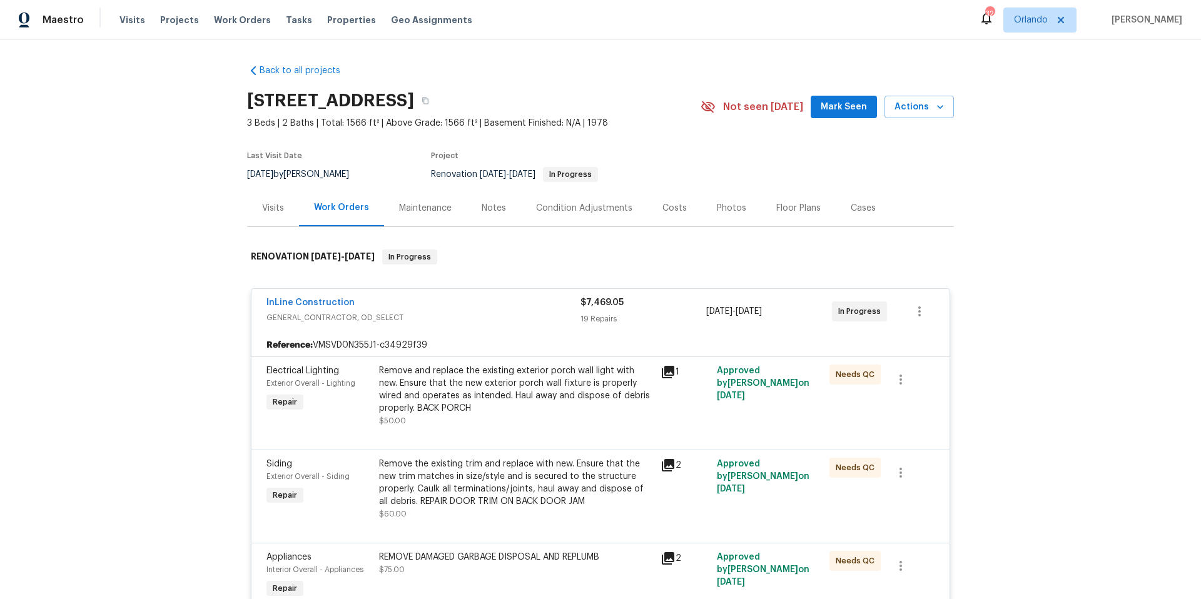
click at [478, 307] on div "InLine Construction" at bounding box center [423, 303] width 314 height 15
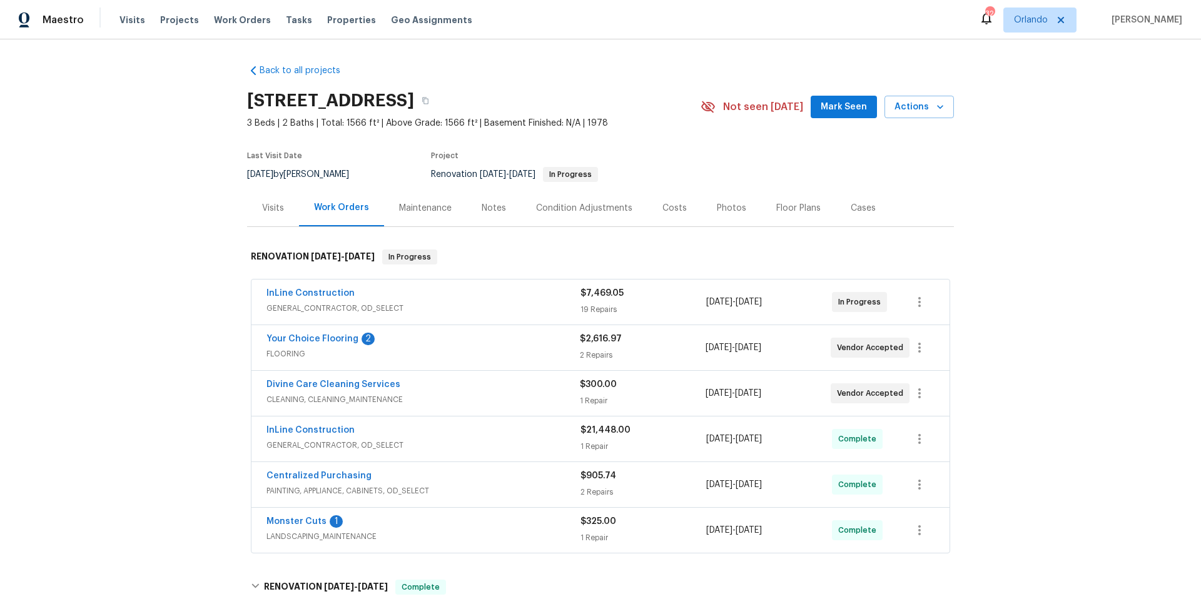
click at [488, 428] on div "InLine Construction" at bounding box center [423, 431] width 314 height 15
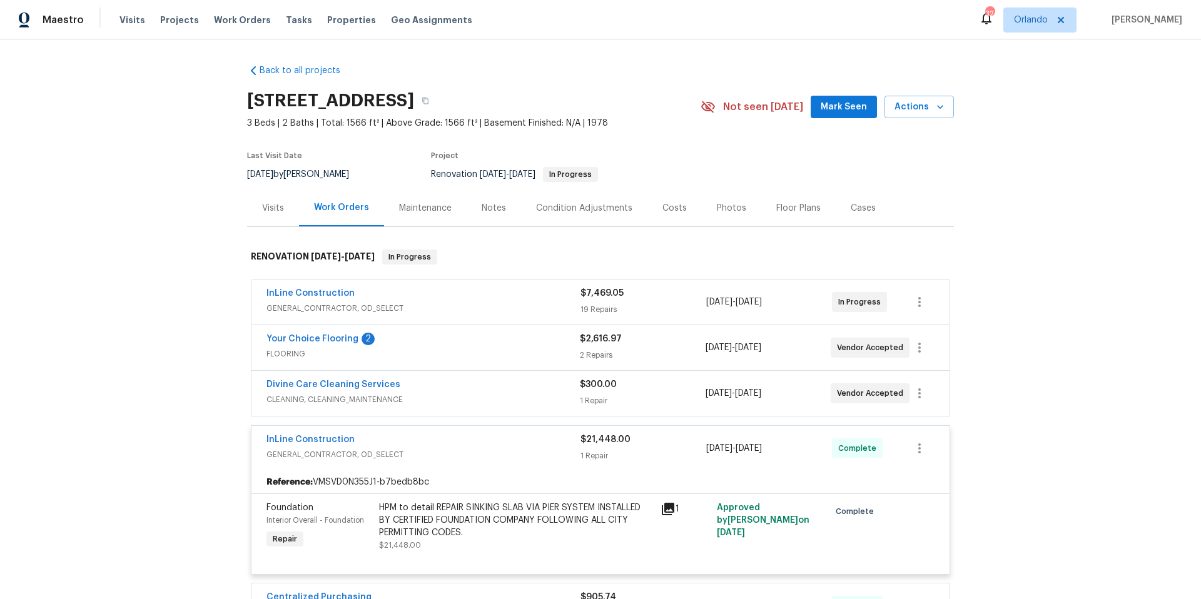
click at [490, 449] on span "GENERAL_CONTRACTOR, OD_SELECT" at bounding box center [423, 454] width 314 height 13
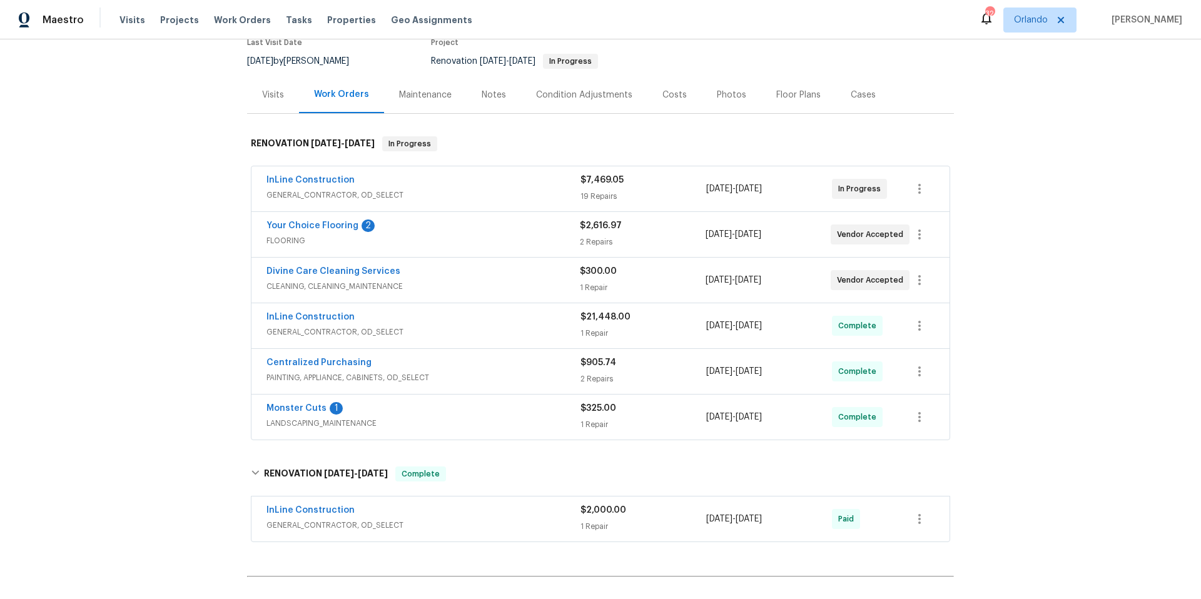
scroll to position [114, 0]
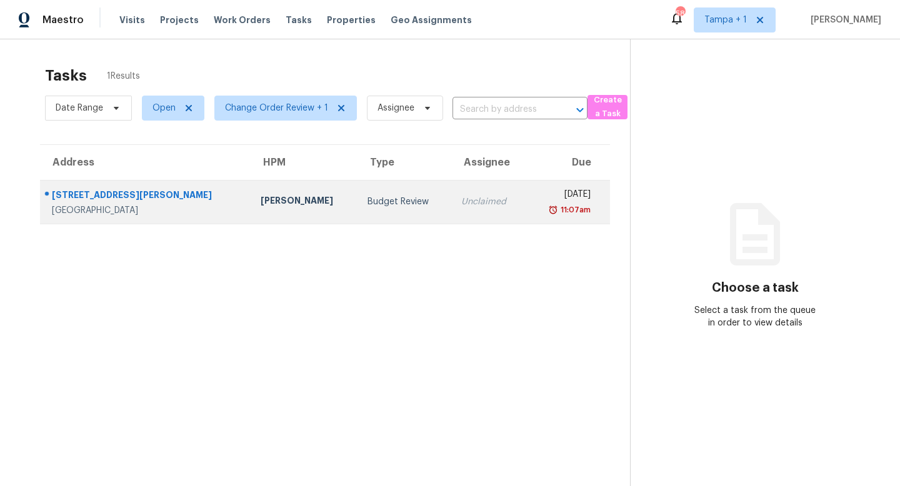
click at [358, 212] on td "Budget Review" at bounding box center [405, 202] width 94 height 44
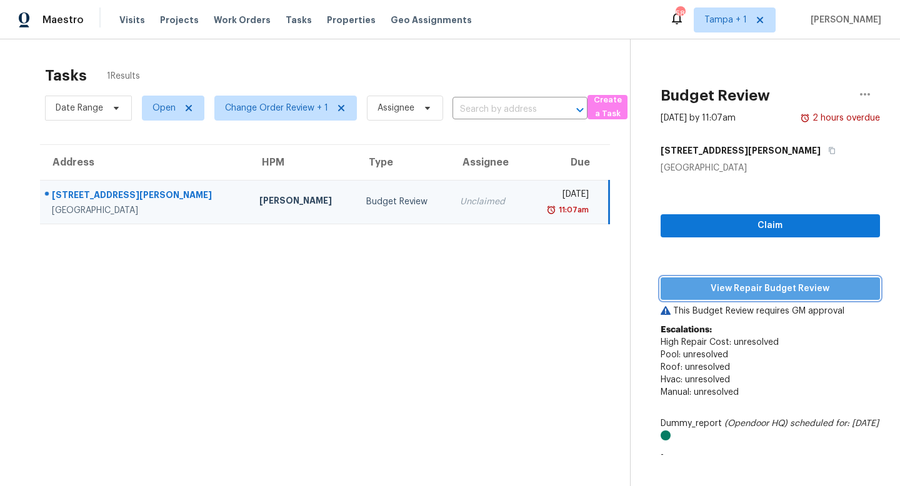
click at [788, 290] on span "View Repair Budget Review" at bounding box center [770, 289] width 199 height 16
